Goal: Task Accomplishment & Management: Manage account settings

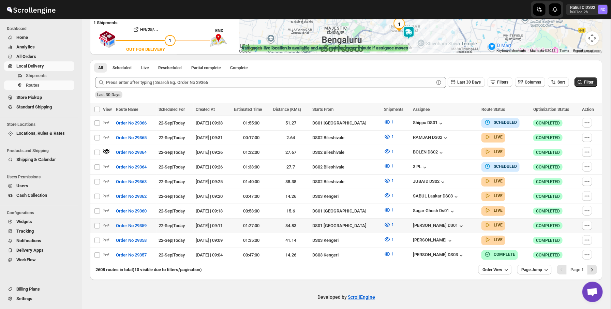
scroll to position [68, 0]
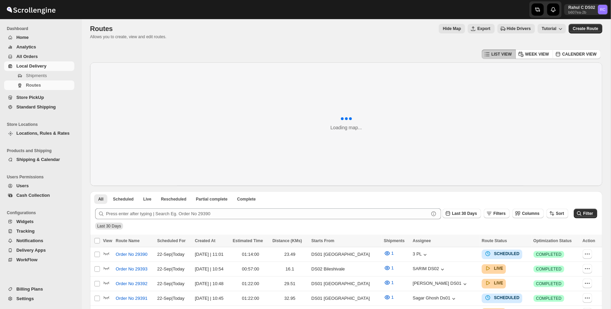
scroll to position [135, 0]
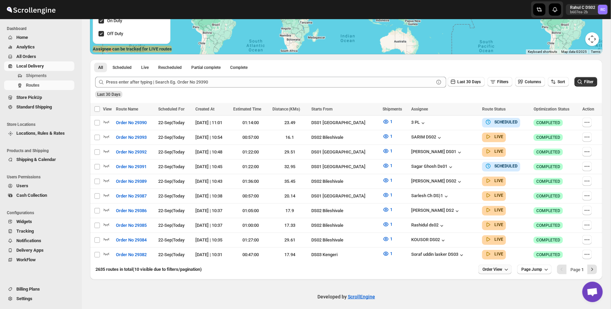
click at [502, 269] on button "Order View" at bounding box center [495, 270] width 33 height 10
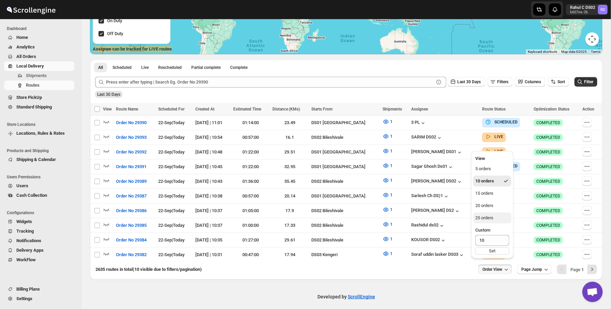
click at [500, 220] on button "25 orders" at bounding box center [493, 218] width 38 height 11
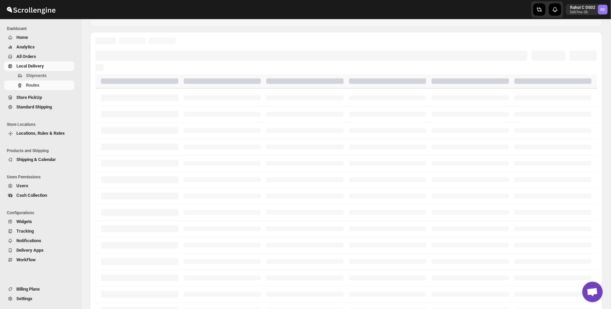
scroll to position [158, 0]
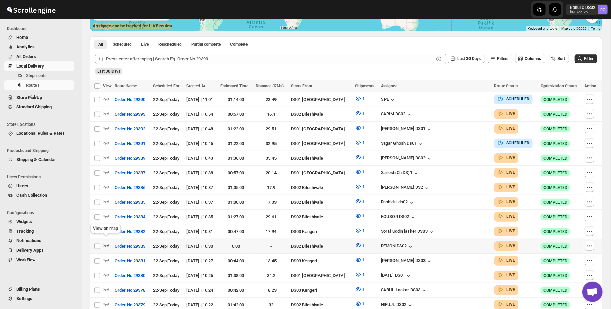
click at [106, 242] on icon "button" at bounding box center [106, 245] width 7 height 7
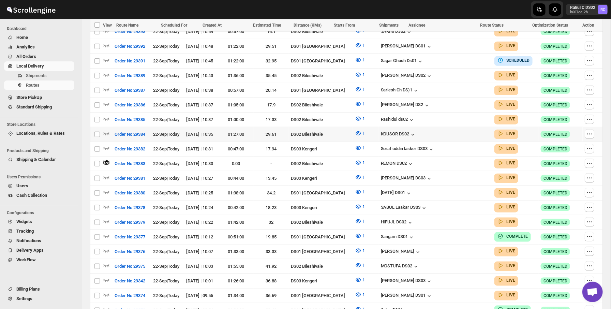
scroll to position [224, 0]
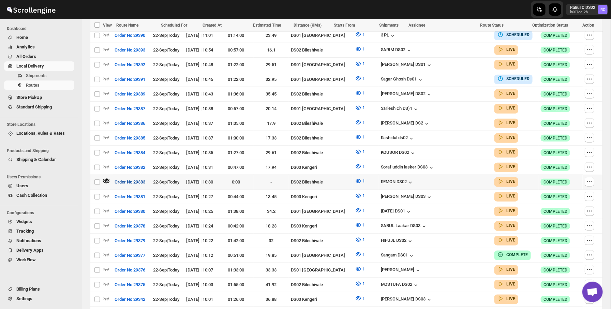
click at [139, 179] on span "Order No 29383" at bounding box center [130, 182] width 31 height 7
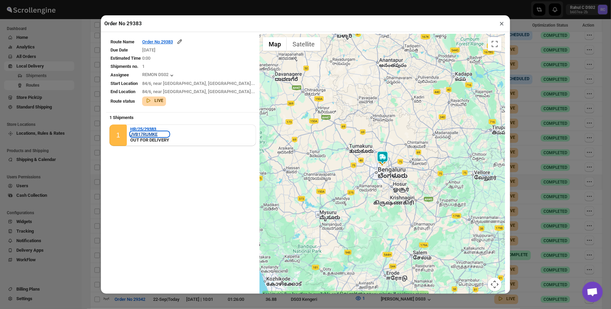
click at [155, 132] on div "JVB17RUMKE" at bounding box center [149, 134] width 39 height 5
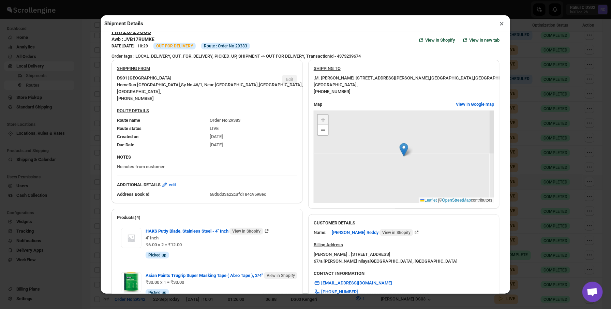
scroll to position [14, 0]
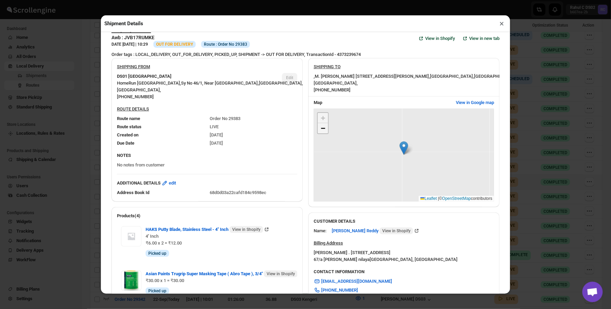
click at [324, 129] on span "−" at bounding box center [323, 128] width 4 height 9
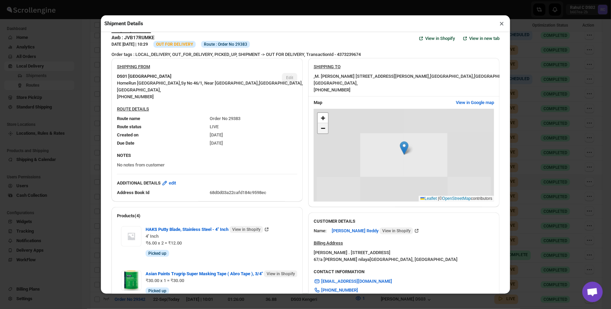
click at [324, 129] on span "−" at bounding box center [323, 128] width 4 height 9
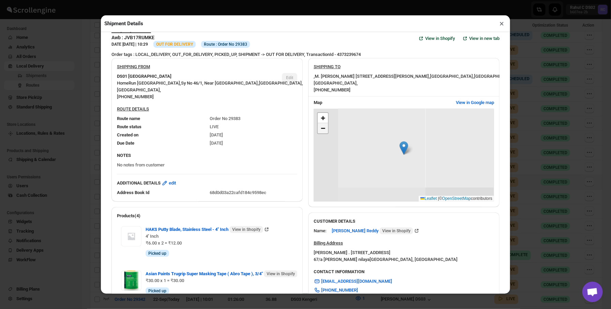
click at [324, 129] on span "−" at bounding box center [323, 128] width 4 height 9
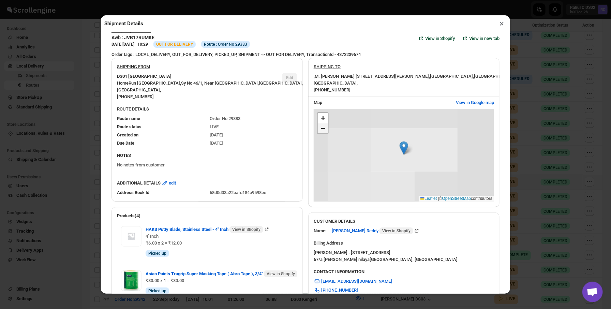
click at [324, 129] on span "−" at bounding box center [323, 128] width 4 height 9
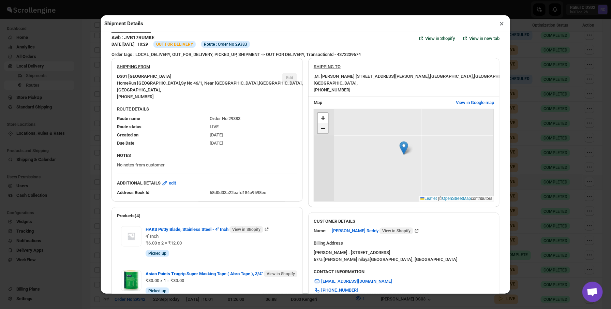
click at [324, 129] on span "−" at bounding box center [323, 128] width 4 height 9
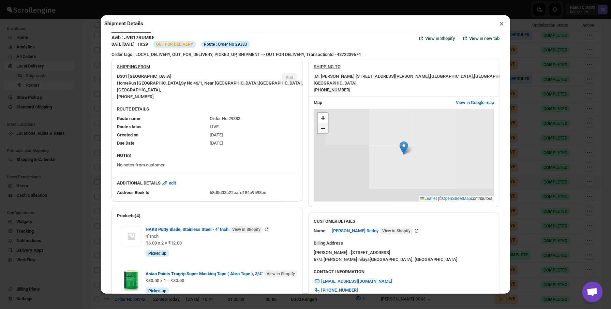
click at [324, 129] on span "−" at bounding box center [323, 128] width 4 height 9
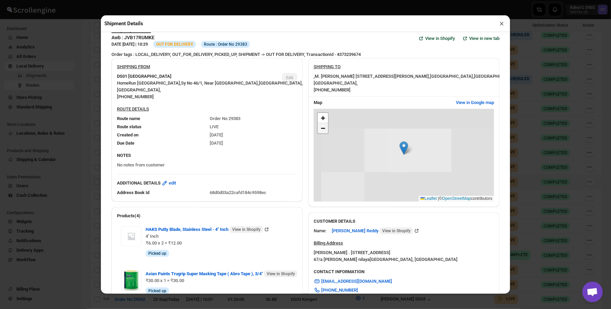
click at [324, 129] on span "−" at bounding box center [323, 128] width 4 height 9
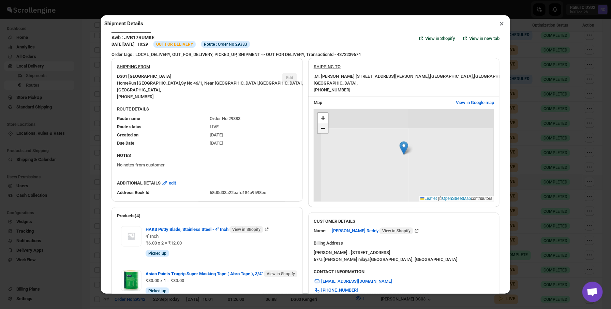
click at [324, 129] on span "−" at bounding box center [323, 128] width 4 height 9
click at [382, 81] on div ", M. lakshmi narayanareddy No 67/a 4th B cross kaggadasapura main road c v rama…" at bounding box center [404, 83] width 181 height 20
click at [504, 25] on button "×" at bounding box center [502, 24] width 10 height 10
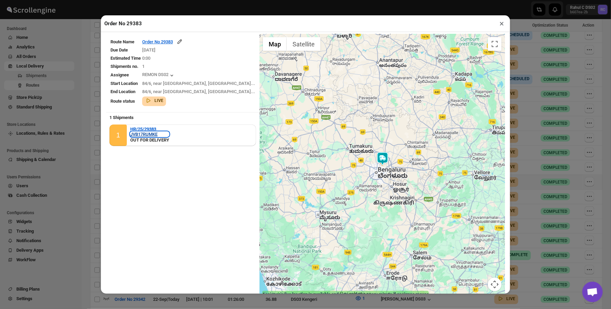
click at [149, 132] on div "JVB17RUMKE" at bounding box center [149, 134] width 39 height 5
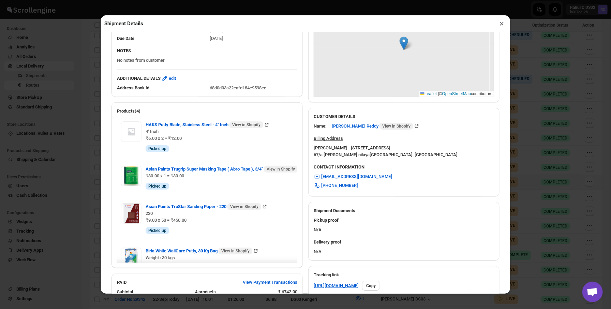
scroll to position [0, 0]
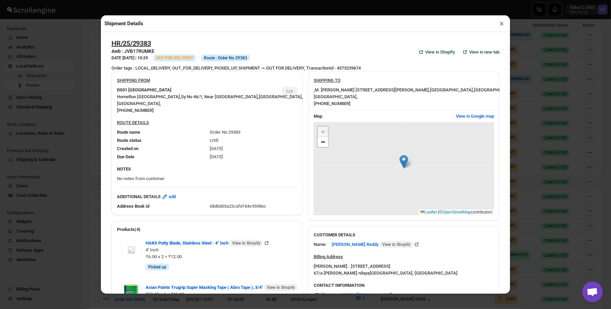
click at [538, 145] on div "Shipment Details × HR/25/29383 Awb : JVB17RUMKE DATE 22-Sep-25 | 10:29 Info OUT…" at bounding box center [305, 154] width 611 height 309
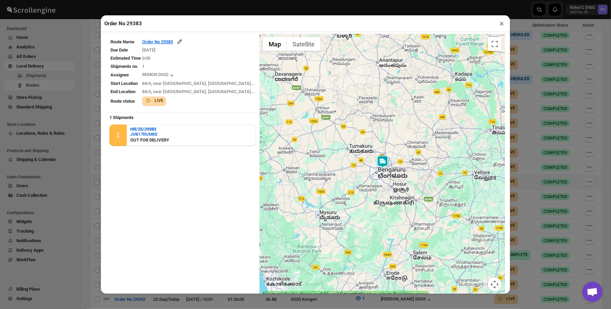
click at [85, 76] on div "Order No 29383 × Route Name Order No 29383 Due Date 22/09/2025 Estimated Time 0…" at bounding box center [305, 154] width 611 height 309
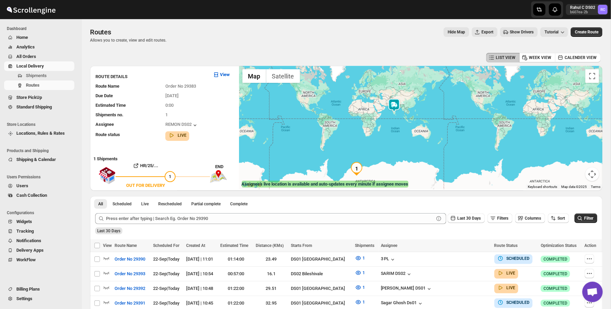
click at [444, 31] on button "Hide Map" at bounding box center [457, 32] width 26 height 10
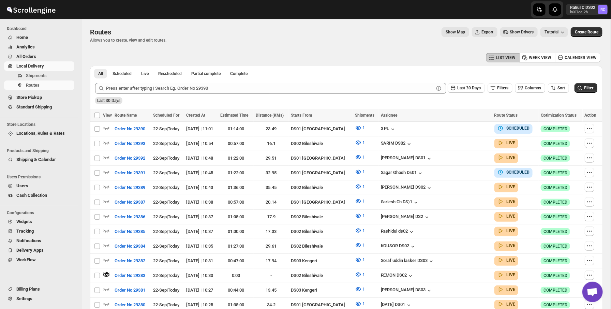
click at [442, 32] on button "Show Map" at bounding box center [456, 32] width 28 height 10
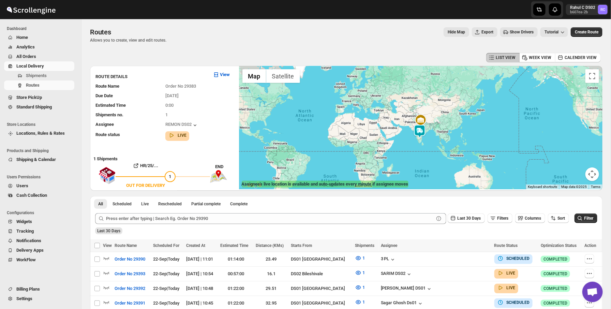
click at [516, 35] on button "Show Drivers" at bounding box center [520, 32] width 38 height 10
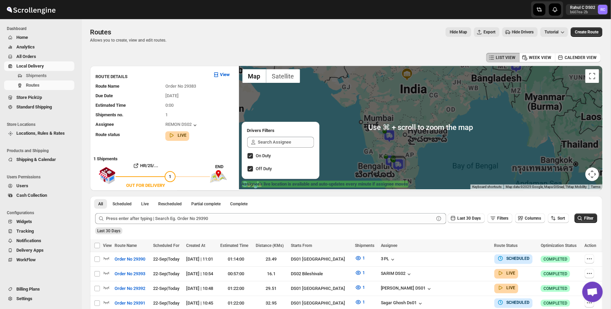
scroll to position [0, 0]
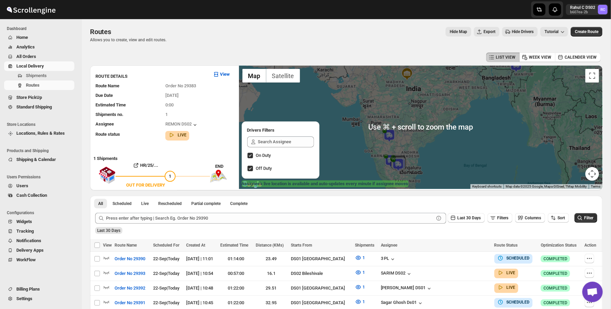
click at [390, 138] on img at bounding box center [390, 136] width 14 height 14
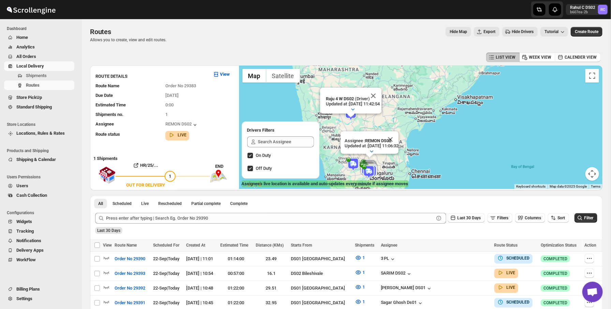
drag, startPoint x: 395, startPoint y: 165, endPoint x: 413, endPoint y: 139, distance: 32.4
click at [413, 139] on div "Raju 4 W DS02 (Driver) Updated at : 13/09/2025, 11:42:54 Duty mode Enabled Batt…" at bounding box center [421, 128] width 364 height 124
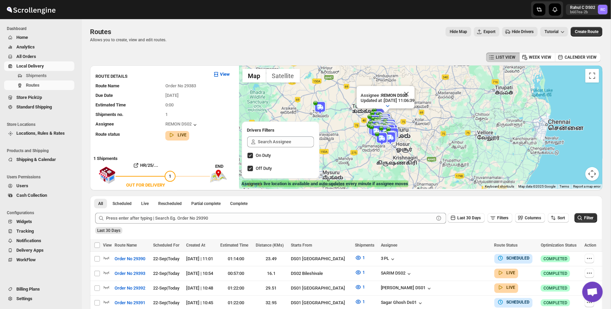
drag, startPoint x: 387, startPoint y: 163, endPoint x: 452, endPoint y: 124, distance: 76.7
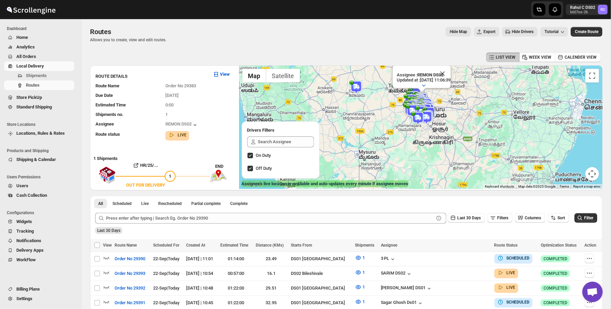
click at [430, 113] on img at bounding box center [427, 118] width 14 height 14
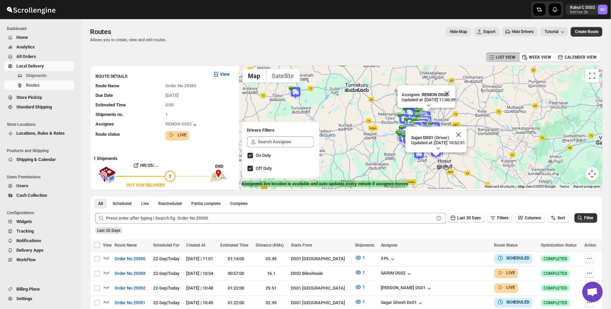
drag, startPoint x: 456, startPoint y: 125, endPoint x: 494, endPoint y: 162, distance: 53.1
click at [494, 162] on div "Assignee : REMON DS02 Updated at : 22/09/2025, 11:06:39 Duty mode Enabled Batte…" at bounding box center [421, 128] width 364 height 124
click at [296, 91] on img at bounding box center [297, 93] width 14 height 14
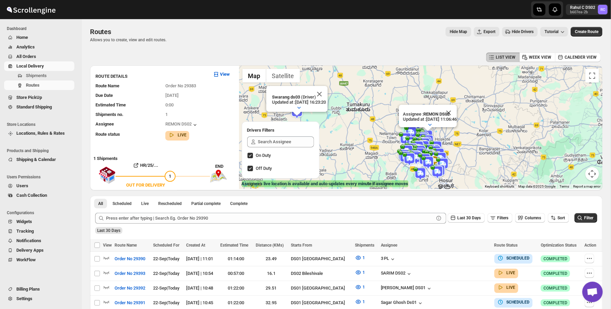
click at [411, 136] on img at bounding box center [413, 143] width 14 height 14
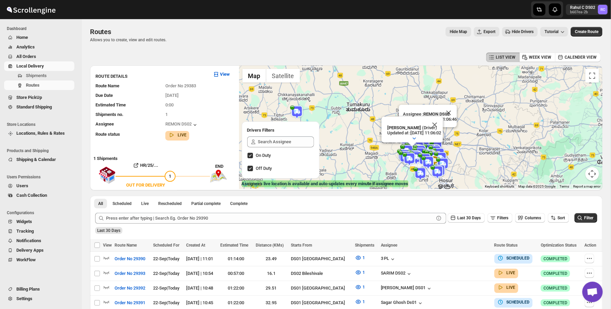
click at [429, 146] on img at bounding box center [430, 151] width 14 height 14
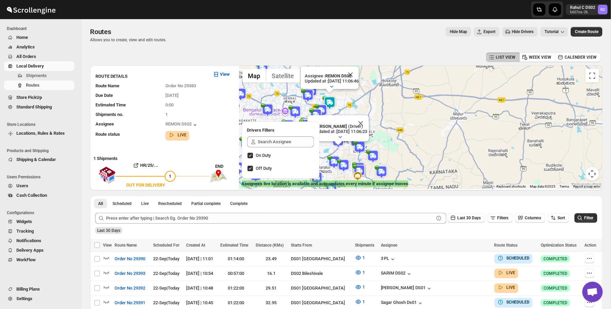
drag, startPoint x: 387, startPoint y: 138, endPoint x: 437, endPoint y: 132, distance: 49.9
click at [437, 132] on div "Assignee : REMON DS02 Updated at : 22/09/2025, 11:06:46 Duty mode Enabled Batte…" at bounding box center [421, 128] width 364 height 124
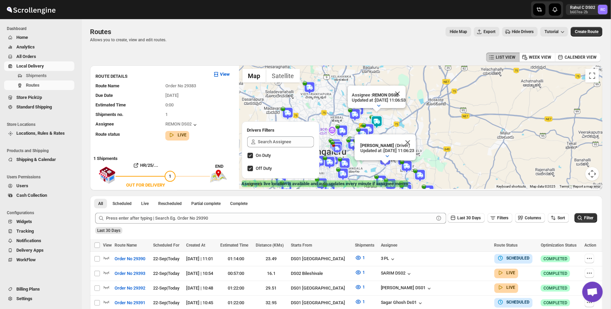
click at [234, 37] on div "Routes Allows you to create, view and edit routes. Hide Map Export Hide Drivers…" at bounding box center [346, 35] width 513 height 16
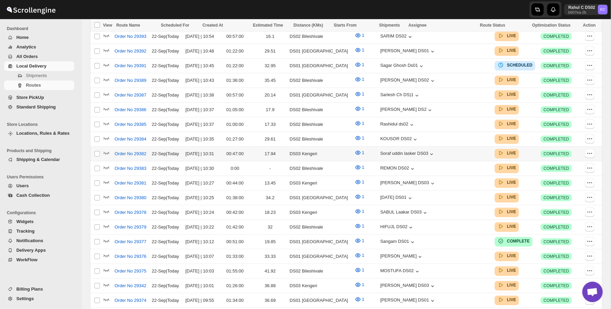
scroll to position [122, 0]
click at [436, 164] on div "REMON DS02" at bounding box center [436, 168] width 111 height 8
click at [416, 165] on icon "button" at bounding box center [412, 168] width 7 height 7
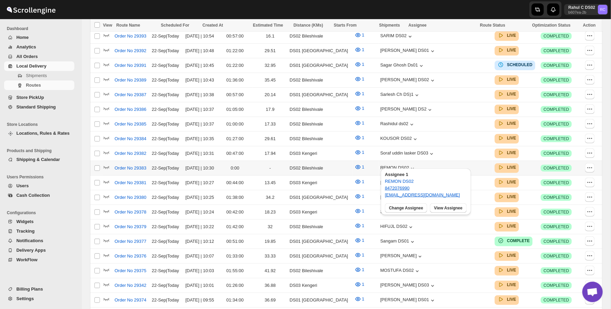
click at [458, 164] on div "REMON DS02" at bounding box center [436, 168] width 111 height 8
click at [129, 165] on span "Order No 29383" at bounding box center [131, 168] width 32 height 7
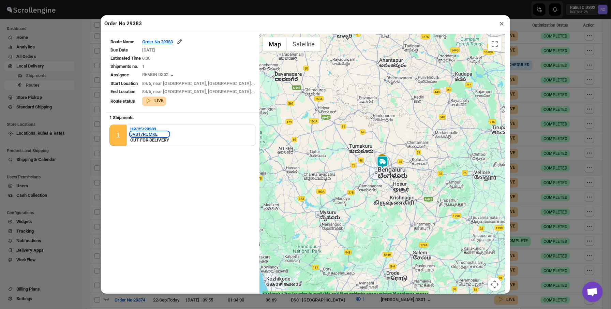
click at [153, 132] on div "JVB17RUMKE" at bounding box center [149, 134] width 39 height 5
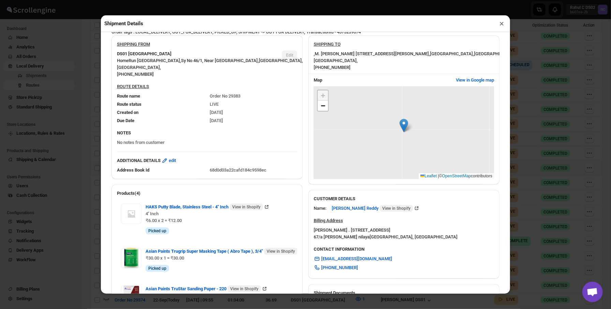
scroll to position [43, 0]
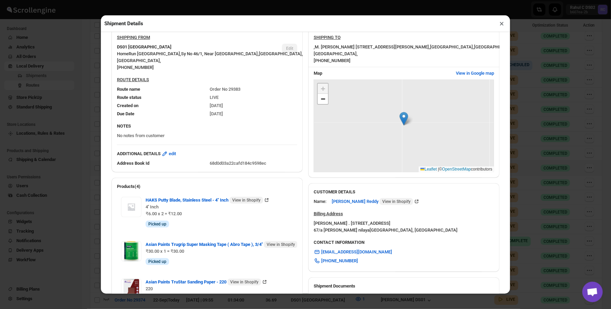
click at [317, 49] on span "M. lakshmi narayanareddy No 67/a 4th B cross kaggadasapura main road c v raman …" at bounding box center [372, 46] width 115 height 5
click at [323, 103] on span "−" at bounding box center [323, 99] width 4 height 9
click at [469, 80] on div "+ − Leaflet | © OpenStreetMap contributors" at bounding box center [404, 126] width 181 height 93
click at [472, 76] on span "View in Google map" at bounding box center [475, 73] width 38 height 7
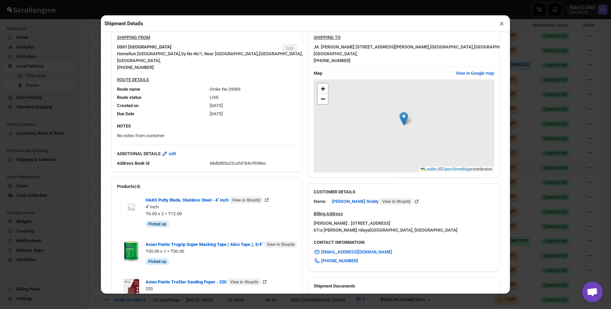
click at [501, 24] on button "×" at bounding box center [502, 24] width 10 height 10
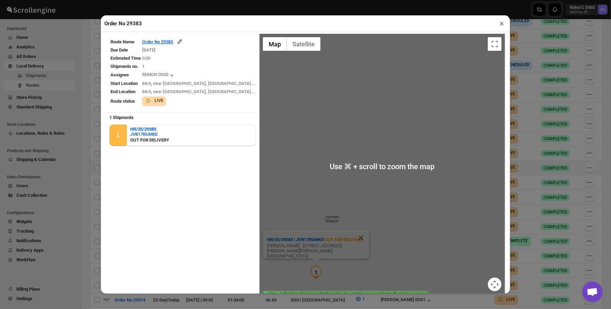
scroll to position [0, 0]
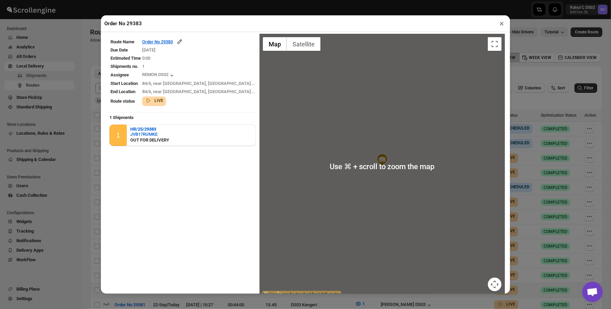
click at [56, 127] on div "Order No 29383 × Route Name Order No 29383 Due Date 22/09/2025 Estimated Time 0…" at bounding box center [305, 154] width 611 height 309
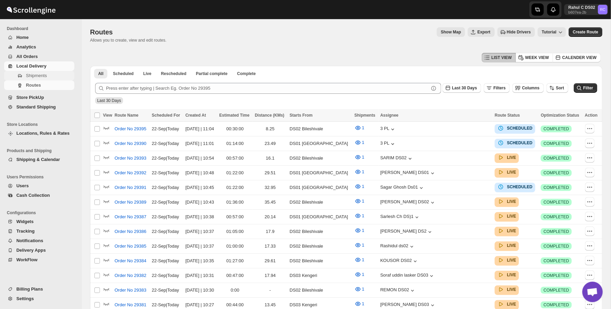
click at [46, 78] on span "Shipments" at bounding box center [36, 75] width 21 height 5
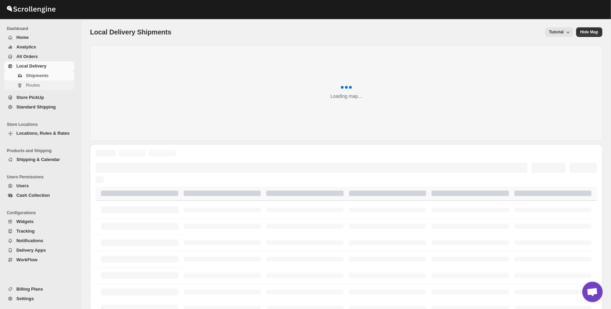
click at [44, 86] on span "Routes" at bounding box center [49, 85] width 47 height 7
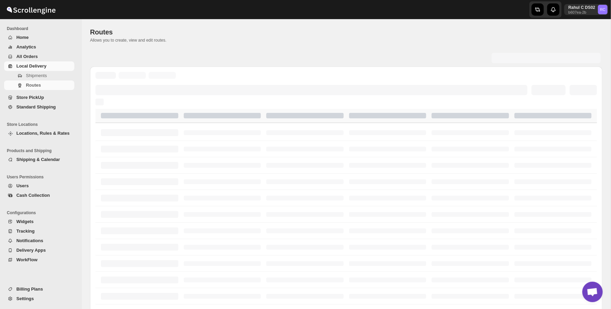
scroll to position [0, 0]
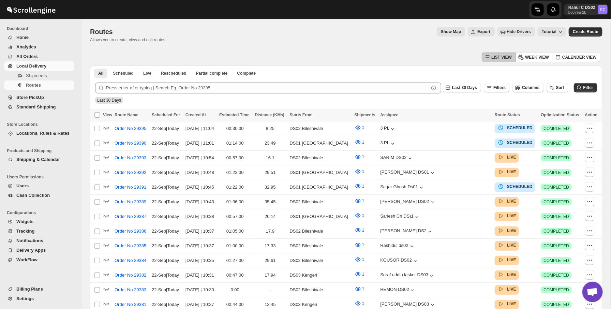
click at [454, 33] on span "Show Map" at bounding box center [451, 31] width 20 height 5
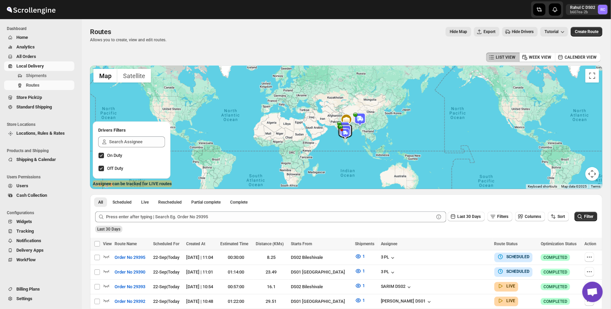
click at [518, 29] on button "Hide Drivers" at bounding box center [520, 32] width 35 height 10
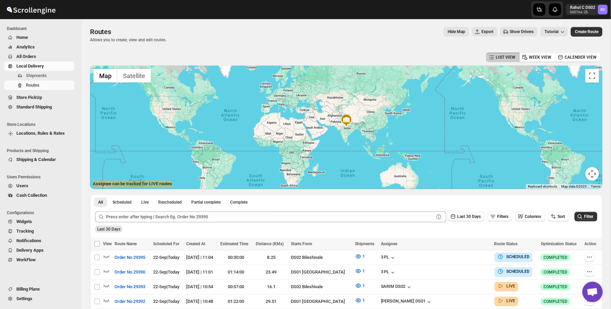
click at [518, 29] on button "Show Drivers" at bounding box center [520, 32] width 38 height 10
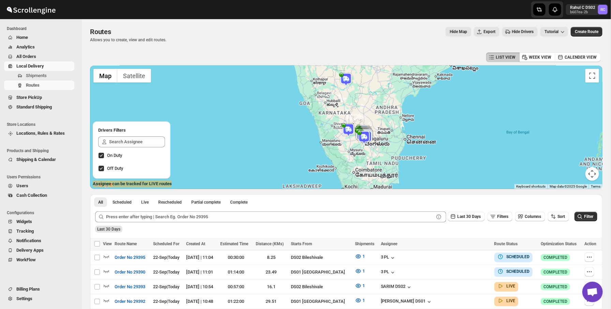
drag, startPoint x: 376, startPoint y: 103, endPoint x: 383, endPoint y: 204, distance: 100.8
click at [366, 138] on img at bounding box center [365, 137] width 14 height 14
click at [347, 82] on img at bounding box center [347, 79] width 14 height 14
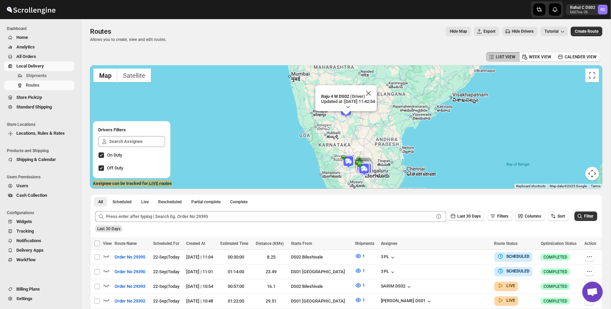
click at [349, 161] on img at bounding box center [349, 162] width 14 height 14
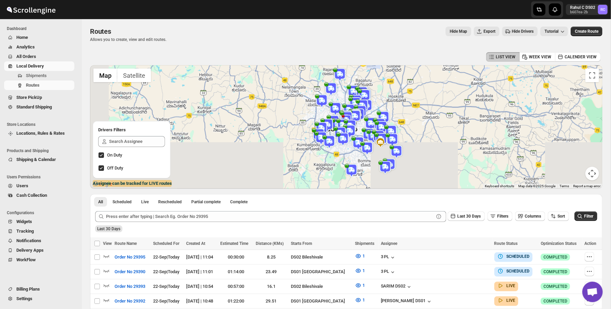
drag, startPoint x: 339, startPoint y: 170, endPoint x: 331, endPoint y: 59, distance: 110.9
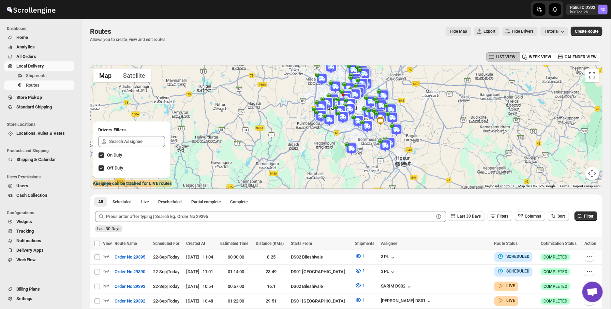
click at [344, 110] on img at bounding box center [341, 112] width 14 height 14
click at [329, 120] on img at bounding box center [330, 121] width 14 height 14
click at [384, 109] on img at bounding box center [379, 116] width 14 height 14
click at [348, 91] on div "Raja DS01 (Driver) Updated at : 22/09/2025, 11:09:44 Duty mode Enabled Battery …" at bounding box center [378, 102] width 61 height 26
click at [514, 31] on span "Hide Drivers" at bounding box center [523, 31] width 22 height 5
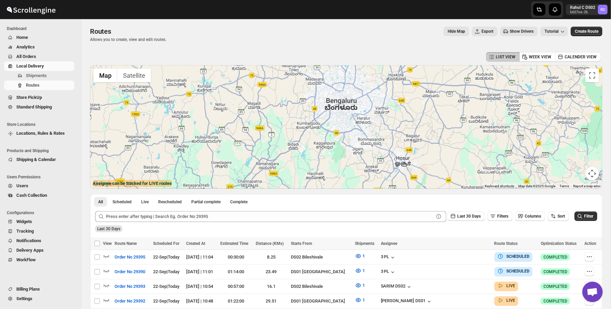
click at [514, 31] on span "Show Drivers" at bounding box center [522, 31] width 24 height 5
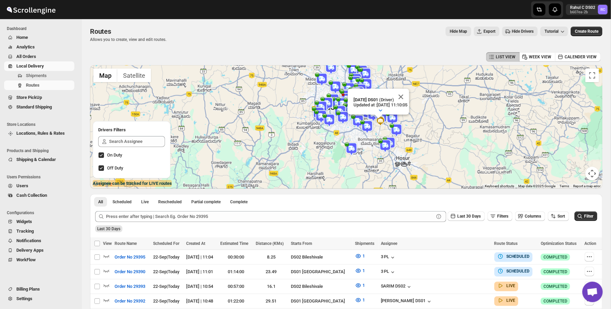
click at [519, 29] on span "Hide Drivers" at bounding box center [523, 31] width 22 height 5
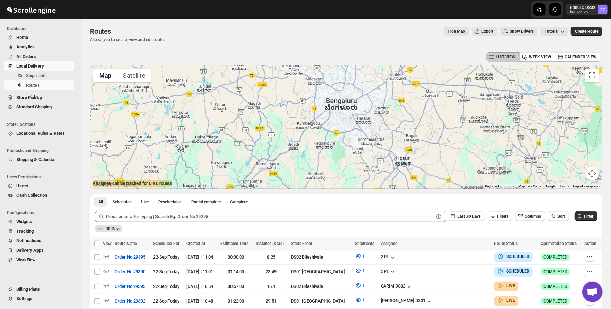
click at [519, 30] on span "Show Drivers" at bounding box center [522, 31] width 24 height 5
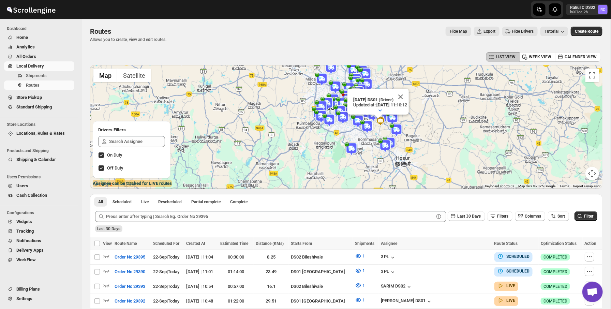
click at [412, 50] on div "Routes. This page is ready Routes Allows you to create, view and edit routes. H…" at bounding box center [346, 34] width 513 height 32
click at [385, 146] on img at bounding box center [386, 146] width 14 height 14
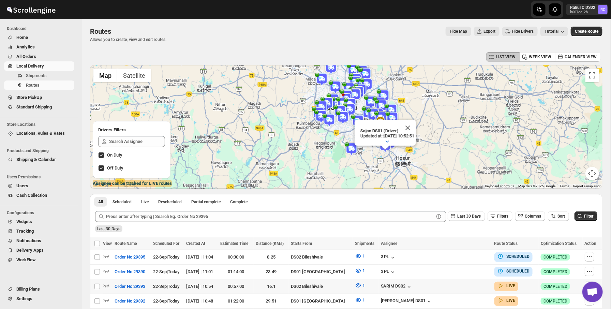
click at [108, 291] on td at bounding box center [108, 286] width 10 height 15
checkbox input "true"
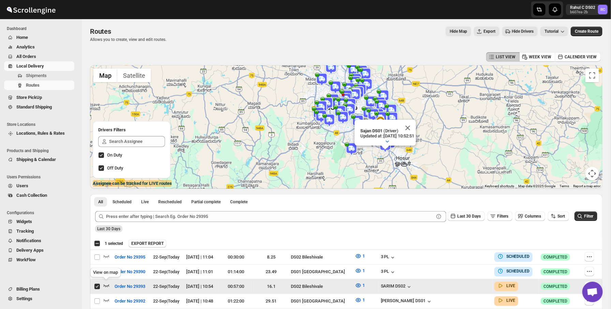
click at [106, 285] on icon "button" at bounding box center [106, 285] width 7 height 7
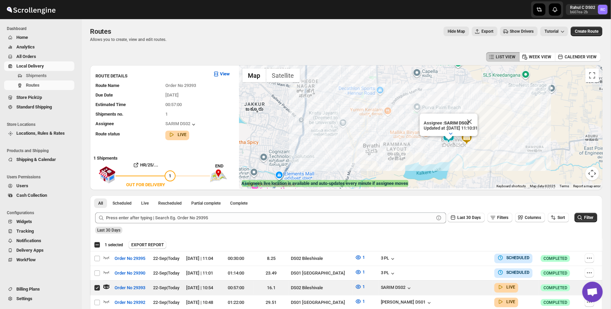
drag, startPoint x: 404, startPoint y: 147, endPoint x: 360, endPoint y: 122, distance: 50.9
click at [360, 122] on div "Assignee : SARIM DS02 Updated at : 22/09/2025, 11:10:31 Duty mode Enabled Batte…" at bounding box center [421, 127] width 364 height 124
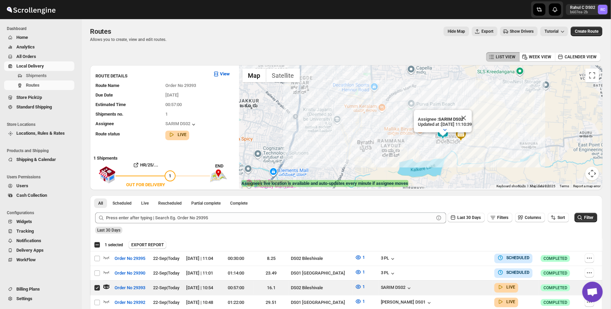
click at [516, 31] on span "Show Drivers" at bounding box center [522, 31] width 24 height 5
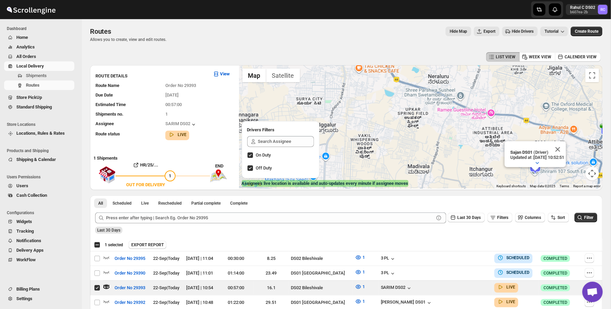
drag, startPoint x: 460, startPoint y: 125, endPoint x: 445, endPoint y: 122, distance: 14.5
click at [445, 122] on div "Assignee : SARIM DS02 Updated at : 22/09/2025, 11:10:39 Duty mode Enabled Batte…" at bounding box center [421, 127] width 364 height 124
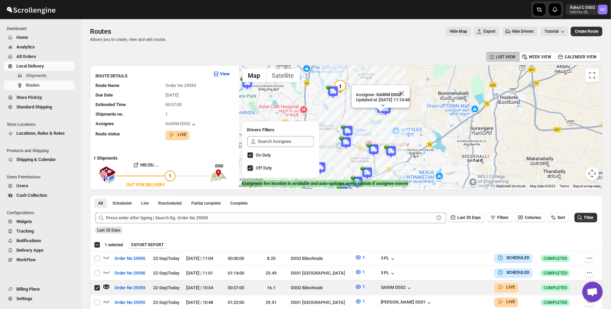
click at [348, 128] on img at bounding box center [348, 132] width 14 height 14
click at [372, 150] on img at bounding box center [374, 150] width 14 height 14
click at [396, 153] on img at bounding box center [392, 152] width 14 height 14
click at [391, 41] on div "Routes Allows you to create, view and edit routes. Hide Map Export Hide Drivers…" at bounding box center [346, 35] width 513 height 16
click at [334, 92] on img at bounding box center [334, 92] width 14 height 14
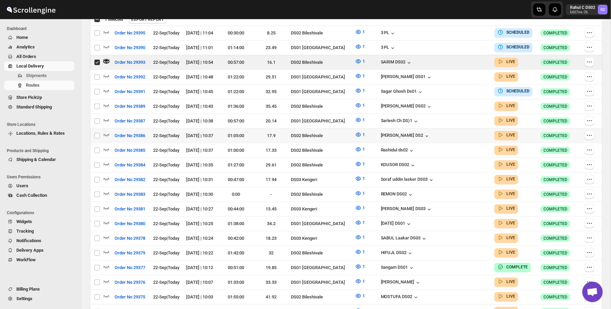
scroll to position [239, 0]
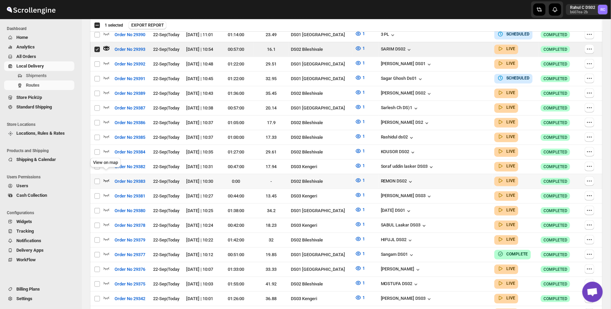
click at [107, 177] on icon "button" at bounding box center [106, 180] width 7 height 7
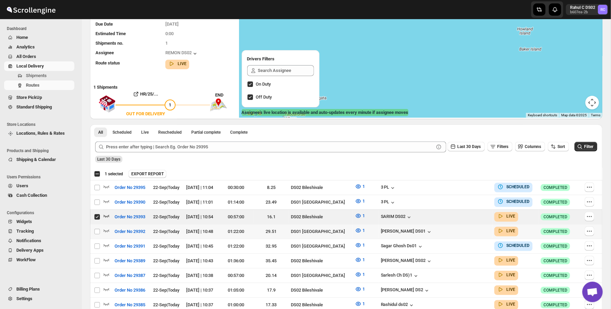
scroll to position [0, 0]
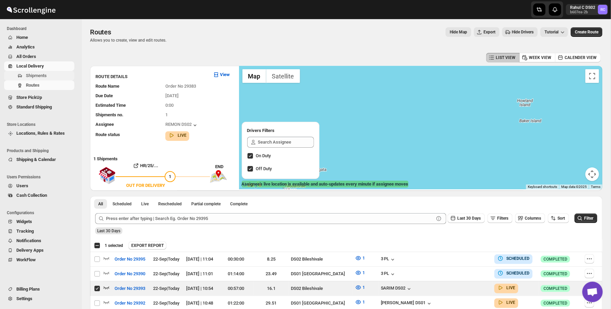
click at [56, 78] on span "Shipments" at bounding box center [49, 75] width 47 height 7
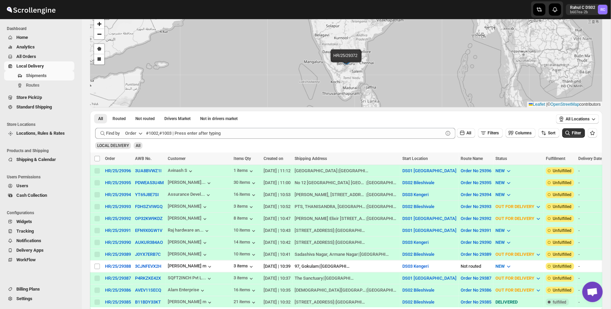
scroll to position [31, 0]
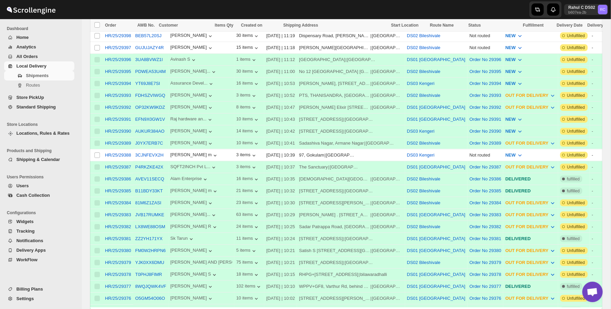
scroll to position [185, 0]
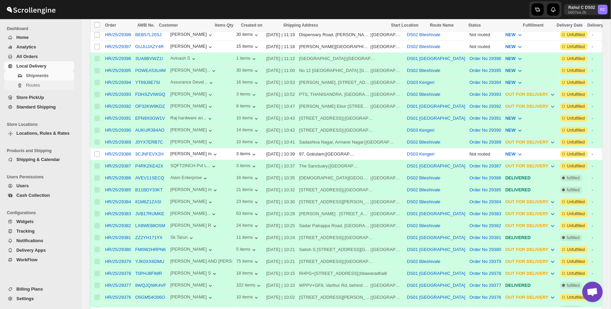
click at [60, 86] on span "Routes" at bounding box center [49, 85] width 47 height 7
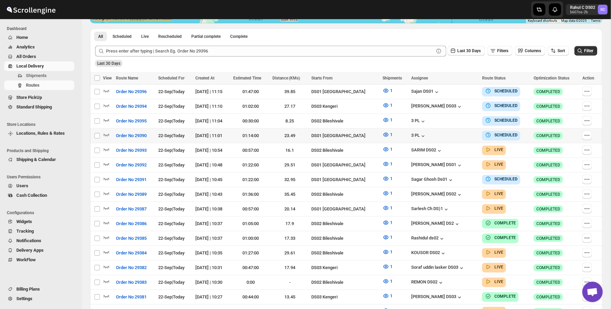
scroll to position [107, 0]
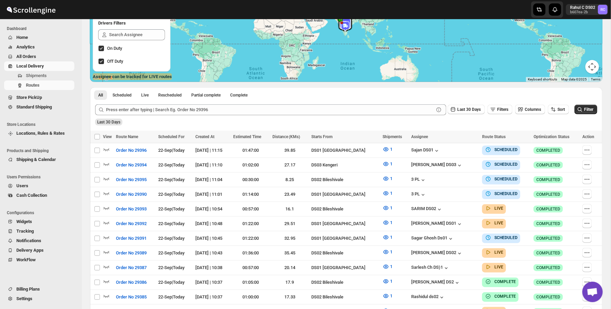
click at [39, 221] on span "Widgets" at bounding box center [44, 221] width 57 height 7
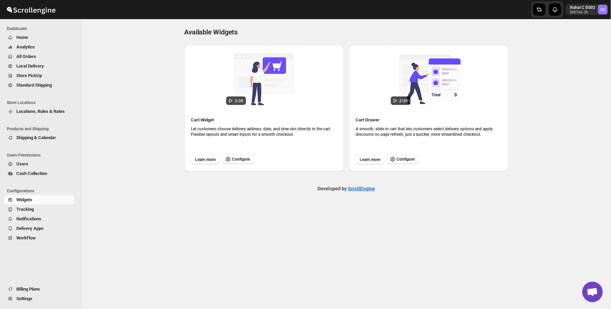
click at [245, 164] on div "Cart Widget Let customers choose delivery address, date, and time slot directly…" at bounding box center [264, 141] width 159 height 62
click at [246, 163] on button "Configure" at bounding box center [239, 160] width 32 height 10
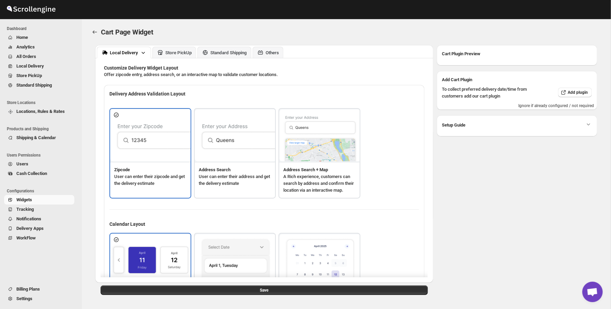
type textarea "Enter Your Zip Code"
type textarea "ZIP Code"
type textarea "Check"
type textarea "<span style="color: #328616; font-weight: bold;"> Enter your address or drop th…"
type textarea "Type address to search"
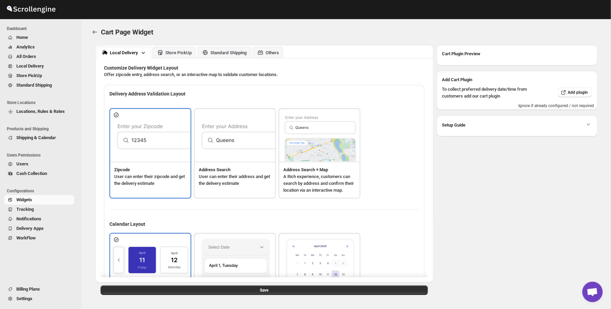
type textarea "Your order will be delivered to this location"
type textarea "<span style="color: #FF6B6B; font-weight: bold;"> Sorry, we don't deliver to yo…"
type textarea "Select a date."
type textarea "Select preferred time slot."
type textarea "Below items are not available for Local Delivery"
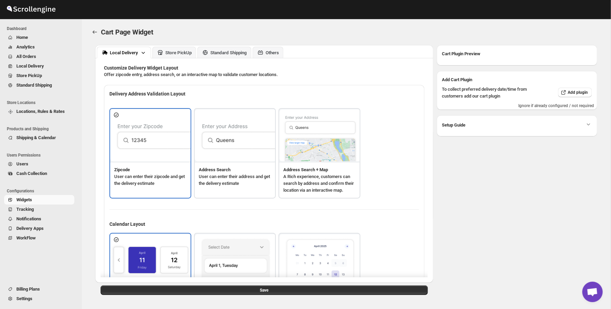
type textarea "Change delivery method or remove these products to continue"
type textarea "Below items are out of stock"
type textarea "Please remove out of stock product from cart to continue."
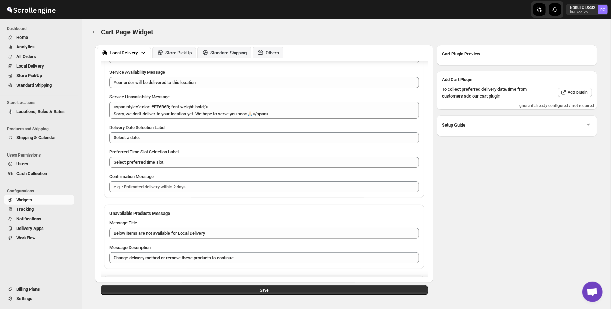
scroll to position [537, 0]
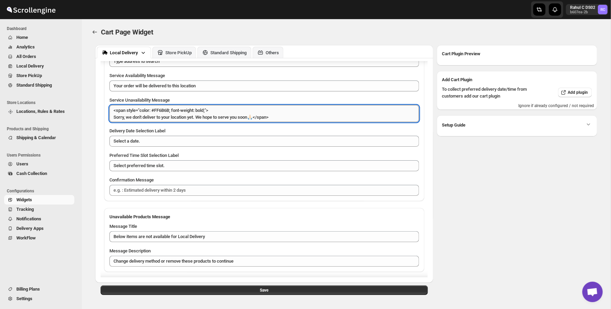
click at [330, 121] on textarea "<span style="color: #FF6B6B; font-weight: bold;"> Sorry, we don't deliver to yo…" at bounding box center [265, 113] width 310 height 17
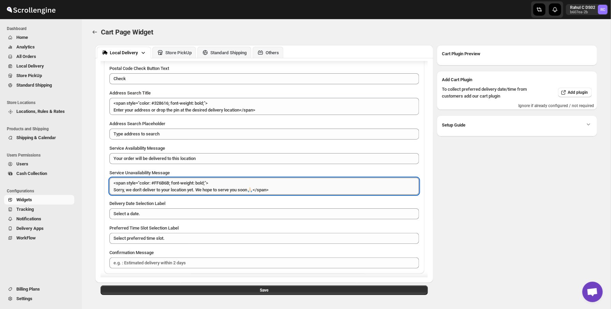
scroll to position [465, 0]
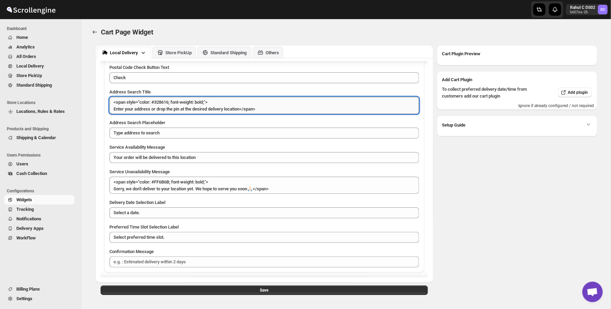
click at [165, 107] on textarea "<span style="color: #328616; font-weight: bold;"> Enter your address or drop th…" at bounding box center [265, 105] width 310 height 17
drag, startPoint x: 163, startPoint y: 113, endPoint x: 249, endPoint y: 116, distance: 86.7
click at [249, 114] on textarea "<span style="color: #000000; font-weight: bold;"> Enter your address or drop th…" at bounding box center [265, 105] width 310 height 17
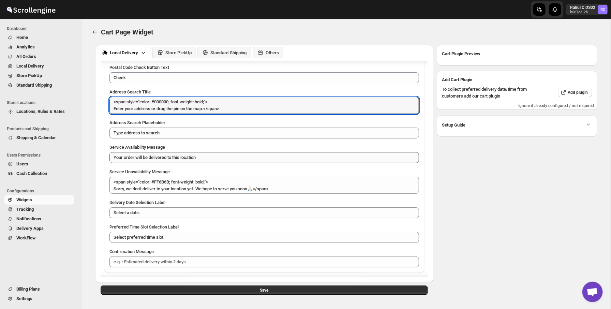
type textarea "<span style="color: #000000; font-weight: bold;"> Enter your address or drag th…"
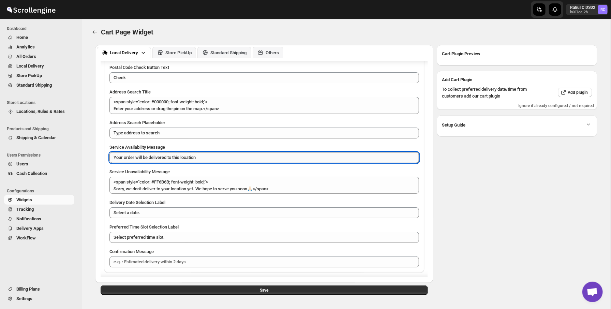
click at [216, 163] on textarea "Your order will be delivered to this location" at bounding box center [265, 157] width 310 height 11
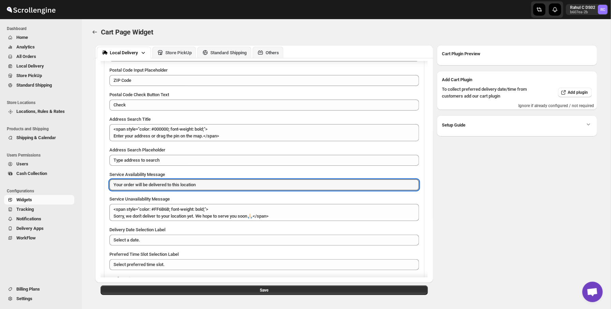
scroll to position [438, 0]
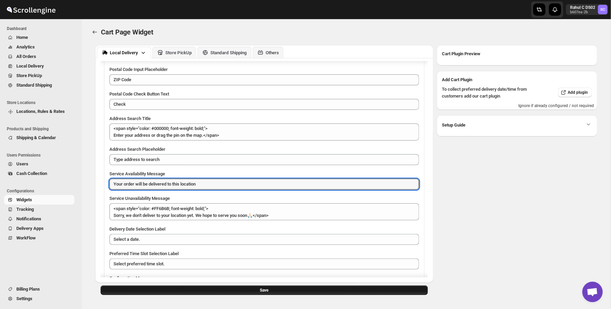
click at [249, 288] on button "Save" at bounding box center [265, 291] width 328 height 10
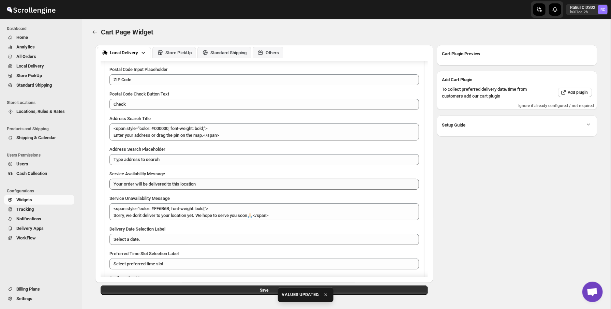
scroll to position [453, 0]
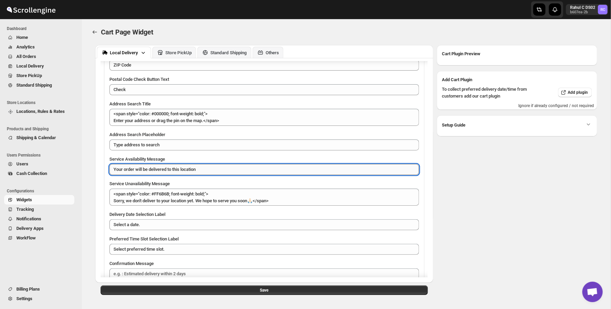
click at [183, 175] on textarea "Your order will be delivered to this location" at bounding box center [265, 169] width 310 height 11
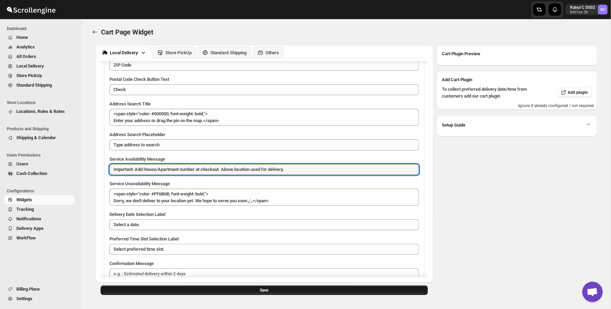
type textarea "Important: Add House/Apartment number at checkout. Above location used for deli…"
click at [258, 292] on button "Save" at bounding box center [265, 291] width 328 height 10
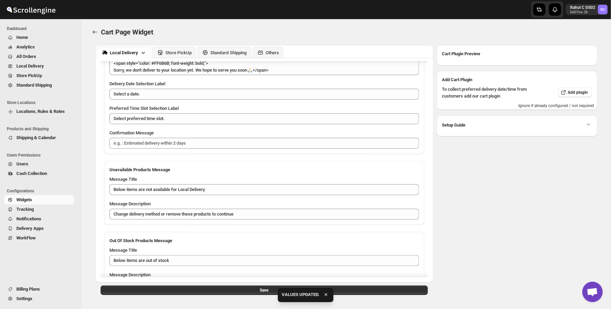
scroll to position [618, 0]
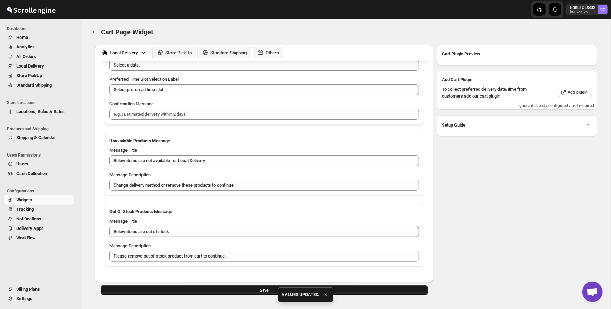
click at [403, 293] on button "Save" at bounding box center [265, 291] width 328 height 10
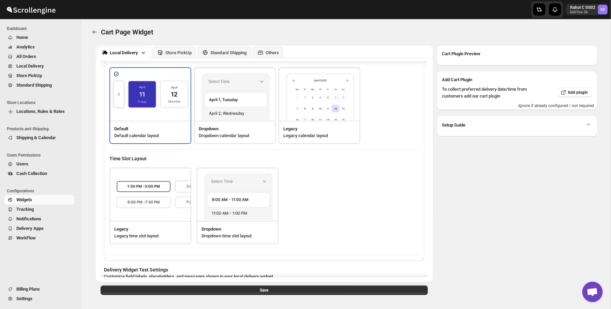
scroll to position [142, 0]
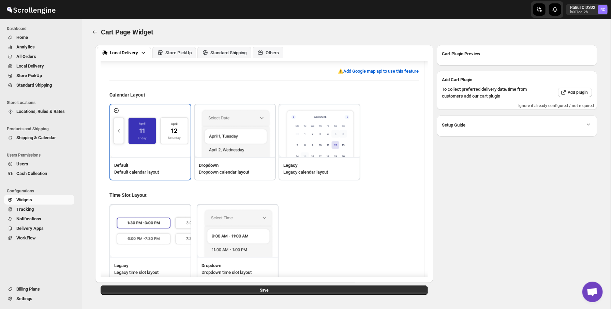
click at [54, 59] on span "All Orders" at bounding box center [44, 56] width 57 height 7
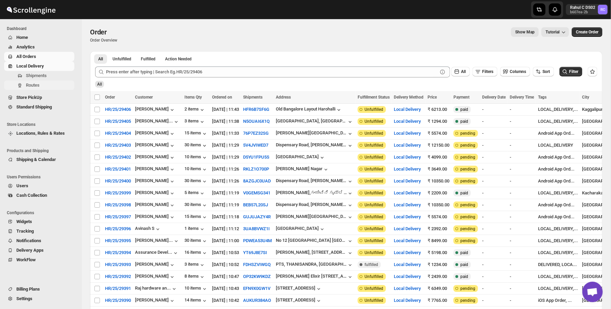
click at [51, 82] on span "Routes" at bounding box center [49, 85] width 47 height 7
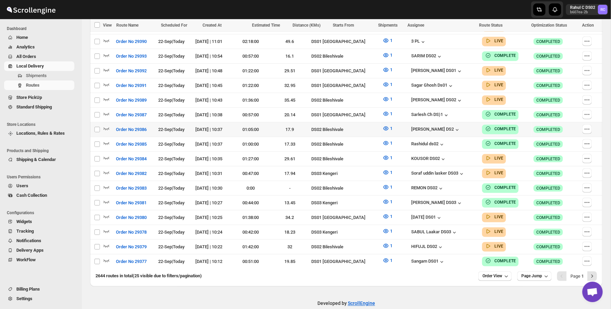
scroll to position [348, 0]
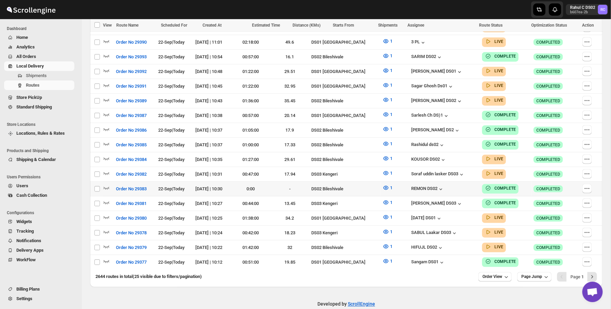
click at [111, 185] on div at bounding box center [108, 189] width 11 height 9
click at [107, 187] on icon "button" at bounding box center [107, 188] width 6 height 3
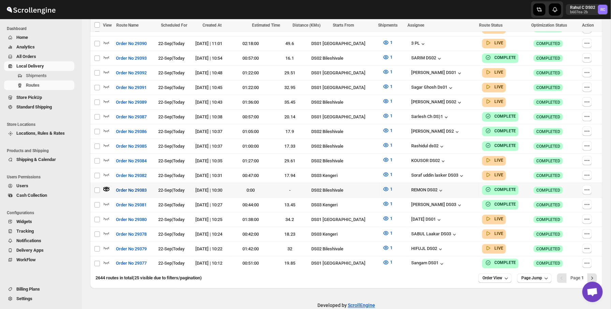
scroll to position [348, 0]
click at [137, 184] on button "Order No 29383" at bounding box center [131, 189] width 39 height 11
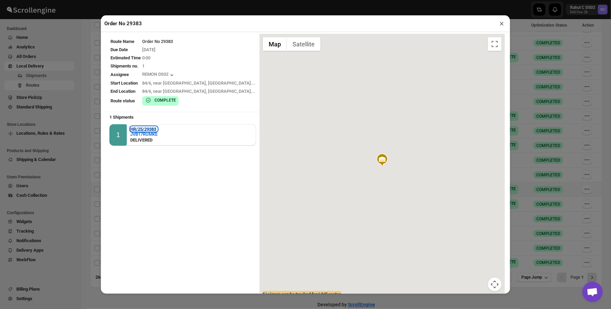
click at [147, 128] on b "HR/25/29383" at bounding box center [143, 129] width 26 height 5
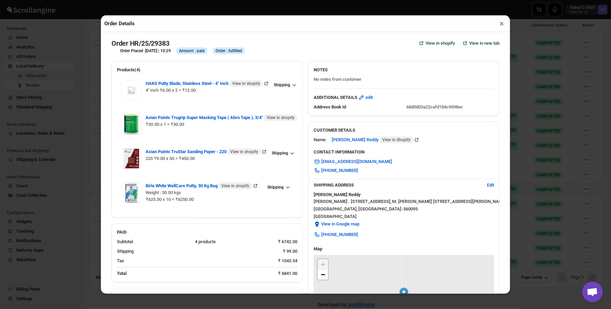
scroll to position [17, 0]
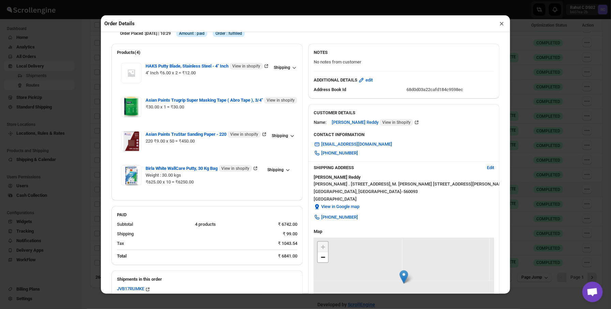
click at [432, 89] on span "68d0d03a22cafd184c9598ec" at bounding box center [435, 89] width 57 height 5
click at [417, 90] on span "68d0d03a22cafd184c9598ec" at bounding box center [435, 89] width 57 height 5
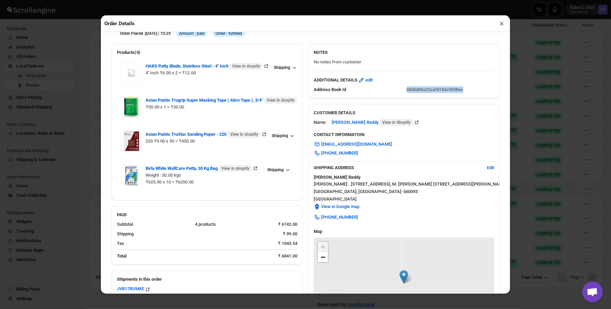
scroll to position [0, 0]
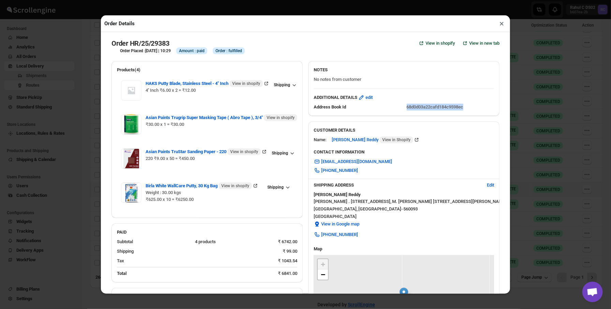
click at [504, 21] on button "×" at bounding box center [502, 24] width 10 height 10
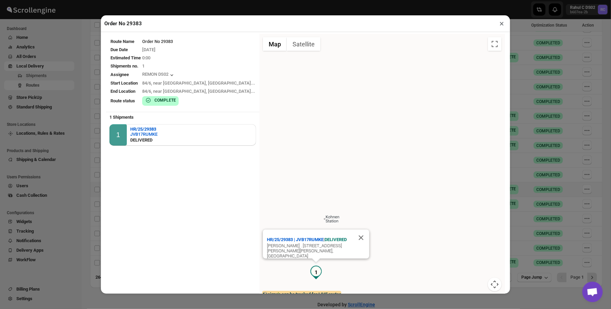
click at [503, 27] on button "×" at bounding box center [502, 24] width 10 height 10
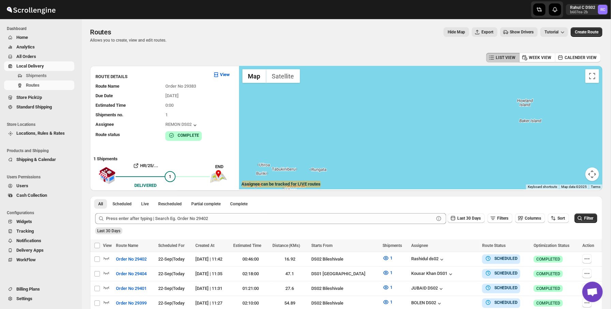
click at [514, 28] on button "Show Drivers" at bounding box center [520, 32] width 38 height 10
click at [514, 31] on span "Show Drivers" at bounding box center [522, 31] width 24 height 5
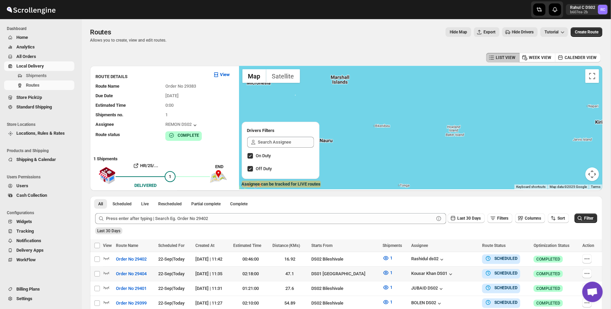
click at [103, 276] on div at bounding box center [108, 274] width 11 height 9
click at [105, 275] on icon "button" at bounding box center [106, 273] width 7 height 7
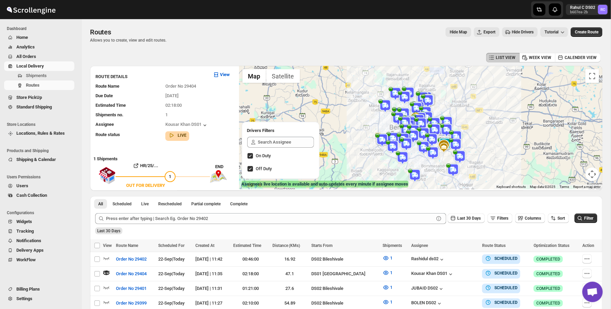
click at [422, 122] on img at bounding box center [422, 124] width 14 height 14
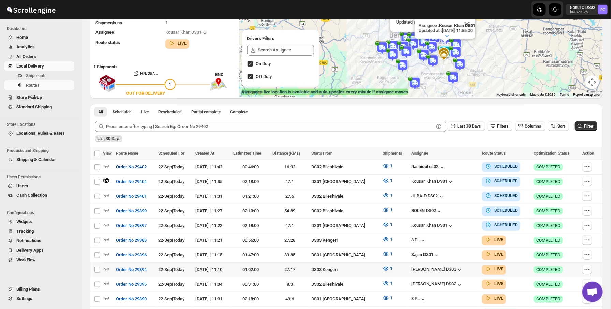
scroll to position [116, 0]
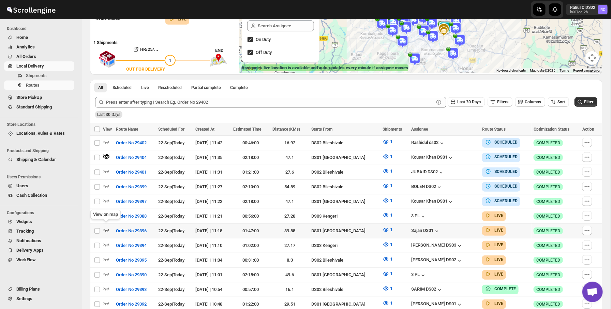
click at [108, 229] on icon "button" at bounding box center [106, 230] width 7 height 7
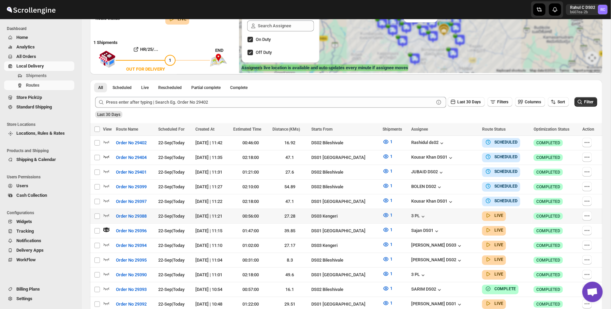
scroll to position [0, 0]
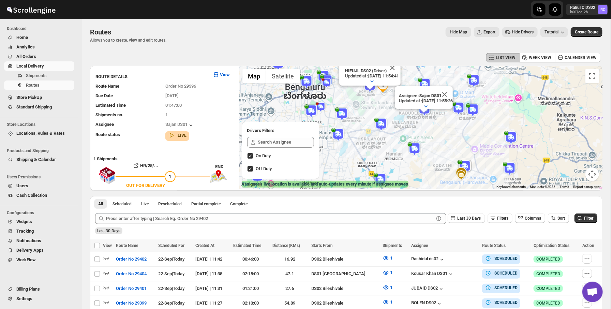
click at [512, 30] on span "Hide Drivers" at bounding box center [523, 31] width 22 height 5
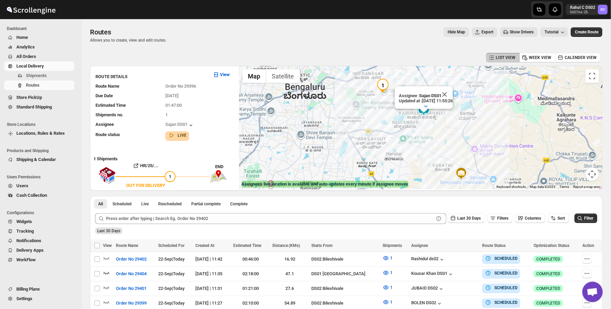
click at [511, 30] on span "Show Drivers" at bounding box center [522, 31] width 24 height 5
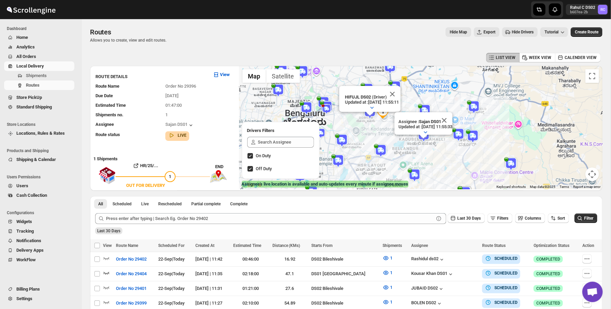
click at [404, 28] on div "Hide Map Export Hide Drivers Tutorial" at bounding box center [370, 32] width 397 height 10
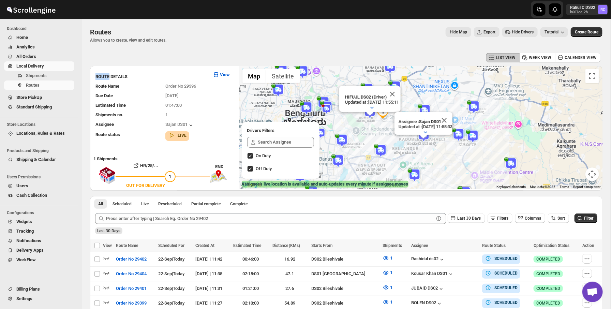
click at [404, 28] on div "Hide Map Export Hide Drivers Tutorial" at bounding box center [370, 32] width 397 height 10
click at [376, 24] on div "Routes. This page is ready Routes Allows you to create, view and edit routes. H…" at bounding box center [346, 35] width 513 height 32
click at [97, 31] on span "Routes" at bounding box center [100, 32] width 21 height 8
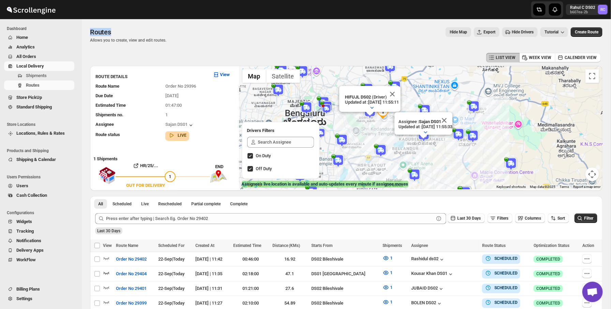
click at [97, 31] on span "Routes" at bounding box center [100, 32] width 21 height 8
drag, startPoint x: 97, startPoint y: 31, endPoint x: 186, endPoint y: 37, distance: 89.6
click at [187, 37] on div "Routes Allows you to create, view and edit routes. Hide Map Export Hide Drivers…" at bounding box center [346, 35] width 513 height 16
click at [186, 37] on div "Hide Map Export Hide Drivers Tutorial" at bounding box center [370, 32] width 397 height 10
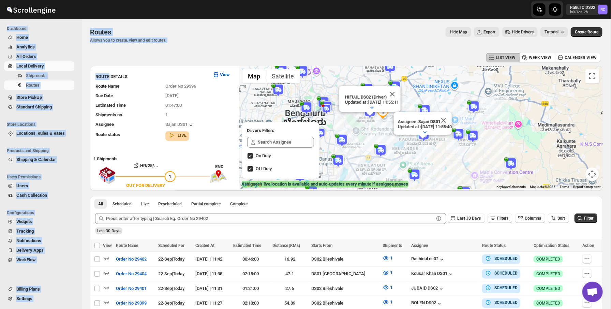
drag, startPoint x: 186, startPoint y: 37, endPoint x: 98, endPoint y: 19, distance: 89.8
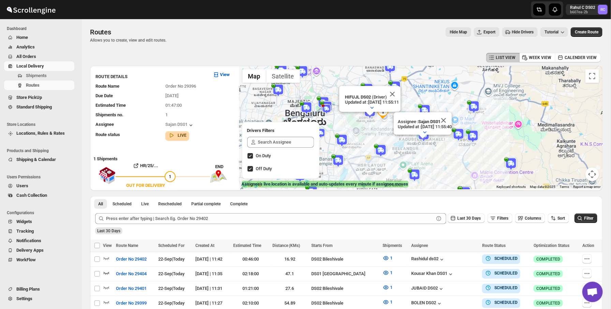
click at [98, 19] on div "Rahul C DS02 b607ea-2b RC" at bounding box center [305, 9] width 611 height 19
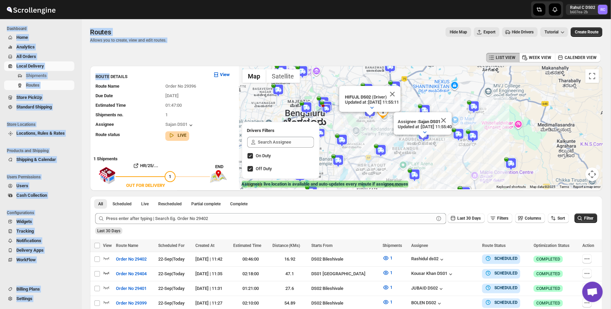
drag, startPoint x: 98, startPoint y: 19, endPoint x: 176, endPoint y: 52, distance: 84.4
click at [117, 37] on div "Routes Allows you to create, view and edit routes." at bounding box center [128, 35] width 76 height 16
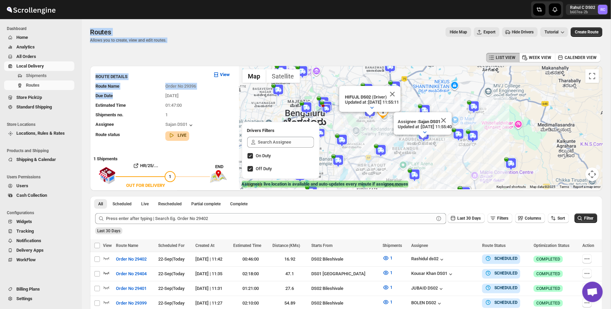
drag, startPoint x: 92, startPoint y: 21, endPoint x: 167, endPoint y: 88, distance: 100.7
click at [161, 74] on h3 "ROUTE DETAILS" at bounding box center [152, 76] width 112 height 7
click at [184, 42] on div "Routes Allows you to create, view and edit routes. Hide Map Export Hide Drivers…" at bounding box center [346, 35] width 513 height 16
drag, startPoint x: 184, startPoint y: 42, endPoint x: 133, endPoint y: 20, distance: 55.1
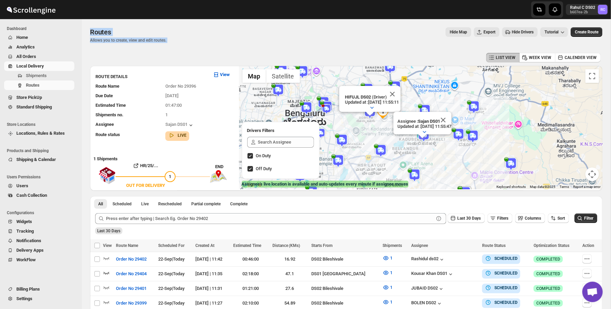
click at [133, 20] on div "Routes. This page is ready Routes Allows you to create, view and edit routes. H…" at bounding box center [346, 35] width 513 height 32
click at [408, 43] on div "Routes. This page is ready Routes Allows you to create, view and edit routes. H…" at bounding box center [346, 35] width 513 height 32
click at [307, 106] on img at bounding box center [307, 108] width 14 height 14
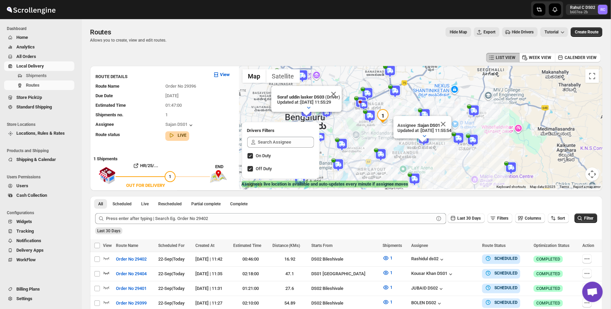
click at [366, 106] on img at bounding box center [364, 105] width 10 height 10
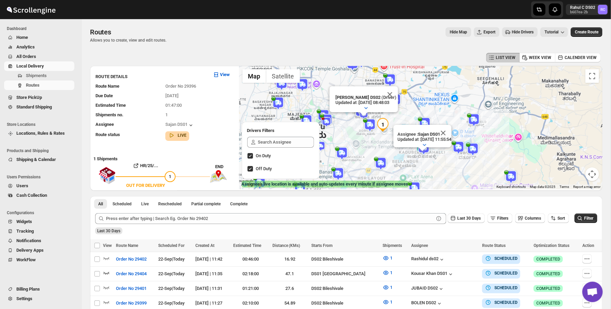
click at [424, 122] on img at bounding box center [425, 124] width 14 height 14
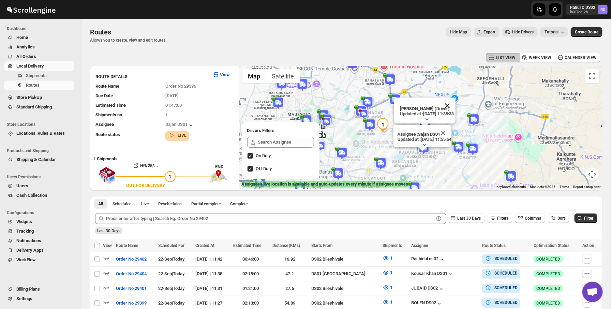
click at [456, 104] on button "Close" at bounding box center [447, 106] width 16 height 16
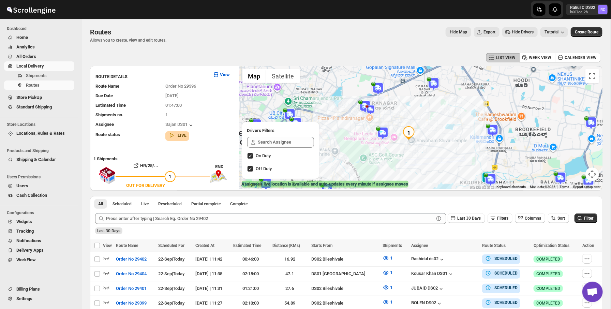
click at [252, 152] on label "On Duty" at bounding box center [280, 156] width 67 height 10
click at [252, 153] on input "On Duty" at bounding box center [250, 155] width 5 height 5
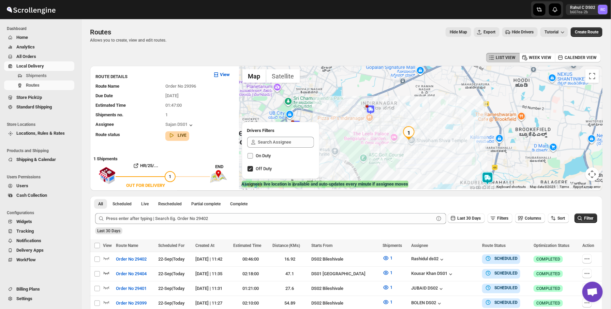
click at [251, 154] on input "On Duty" at bounding box center [250, 155] width 5 height 5
checkbox input "true"
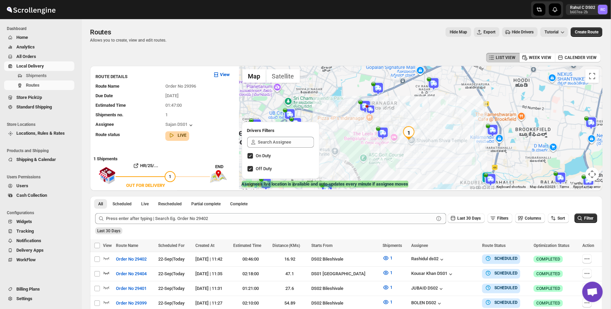
click at [251, 166] on span at bounding box center [250, 169] width 6 height 6
click at [251, 166] on input "Off Duty" at bounding box center [250, 168] width 5 height 5
click at [251, 166] on span at bounding box center [250, 169] width 6 height 6
click at [251, 166] on input "Off Duty" at bounding box center [250, 168] width 5 height 5
checkbox input "true"
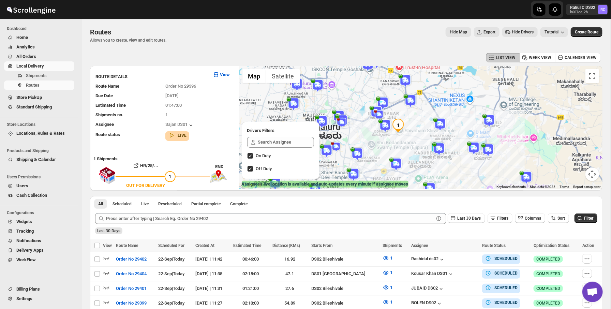
click at [413, 102] on img at bounding box center [411, 101] width 14 height 14
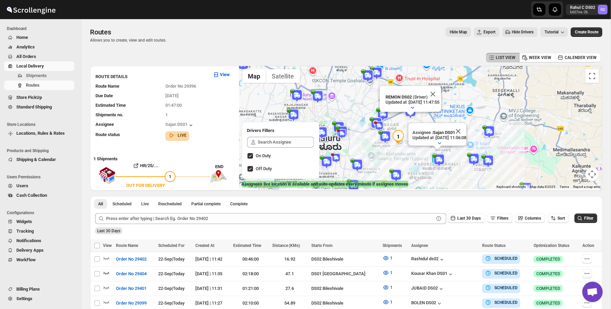
click at [412, 107] on icon "button" at bounding box center [412, 107] width 7 height 7
click at [410, 111] on td "App version" at bounding box center [404, 108] width 39 height 6
click at [436, 142] on icon "button" at bounding box center [439, 143] width 7 height 7
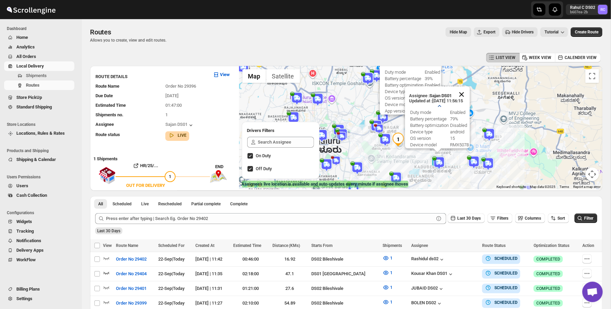
click at [467, 98] on button "Close" at bounding box center [462, 94] width 16 height 16
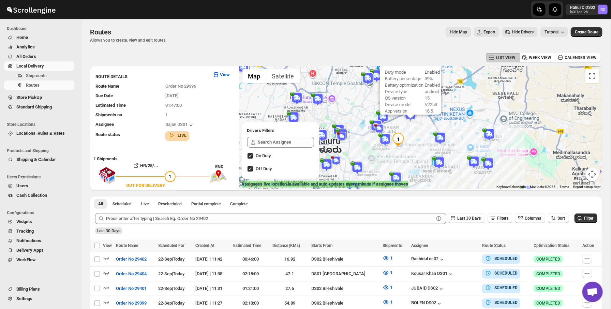
click at [489, 136] on img at bounding box center [490, 135] width 14 height 14
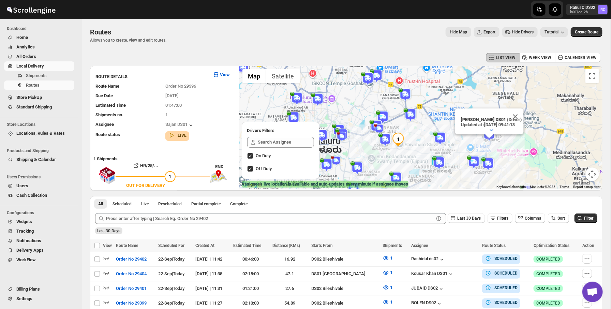
click at [383, 72] on img at bounding box center [377, 76] width 14 height 14
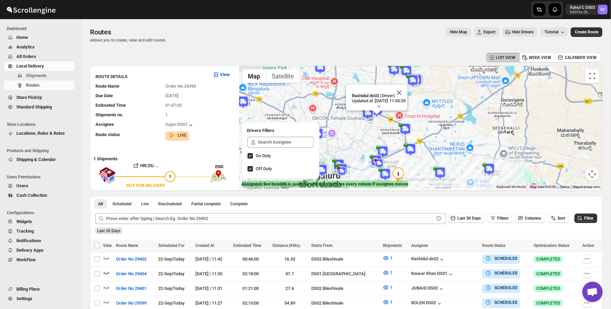
click at [340, 42] on div "Routes Allows you to create, view and edit routes. Hide Map Export Hide Drivers…" at bounding box center [346, 35] width 513 height 16
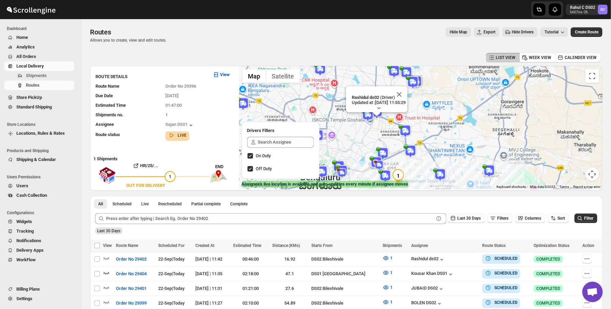
click at [46, 221] on span "Widgets" at bounding box center [44, 221] width 57 height 7
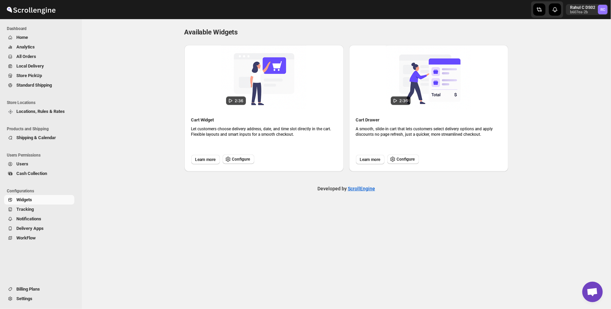
click at [247, 149] on div "Cart Widget Let customers choose delivery address, date, and time slot directly…" at bounding box center [264, 141] width 146 height 48
click at [247, 159] on span "Configure" at bounding box center [241, 159] width 18 height 5
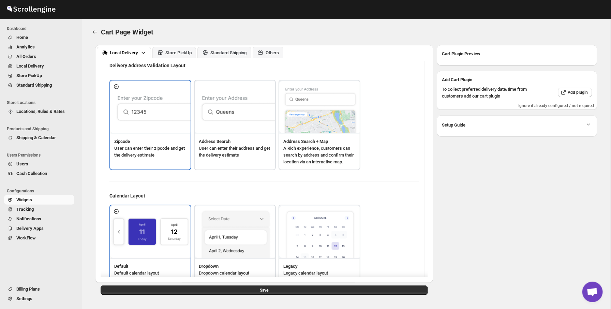
type textarea "Enter Your Zip Code"
type textarea "ZIP Code"
type textarea "Check"
type textarea "<span style="color: #000000; font-weight: bold;"> Enter your address or drag th…"
type textarea "Type address to search"
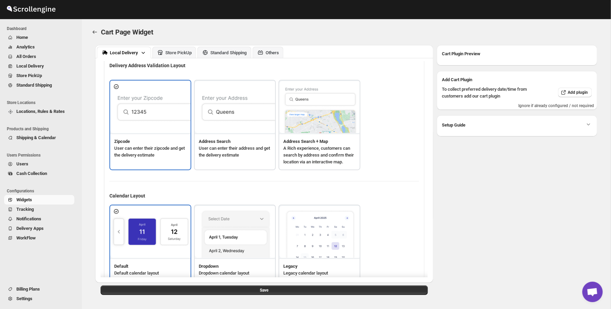
type textarea "Important: Add House/Apartment number at checkout. Above location used for deli…"
type textarea "<span style="color: #FF6B6B; font-weight: bold;"> Sorry, we don't deliver to yo…"
type textarea "Select a date."
type textarea "Select preferred time slot."
type textarea "Below items are not available for Local Delivery"
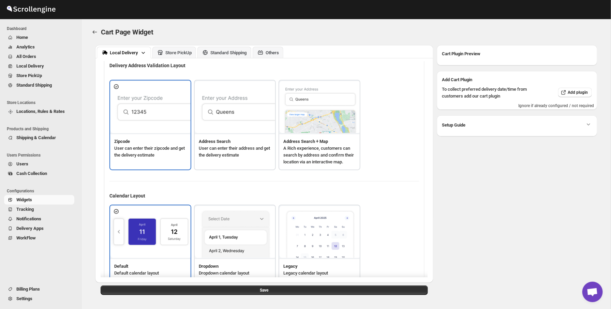
type textarea "Change delivery method or remove these products to continue"
type textarea "Below items are out of stock"
type textarea "Please remove out of stock product from cart to continue."
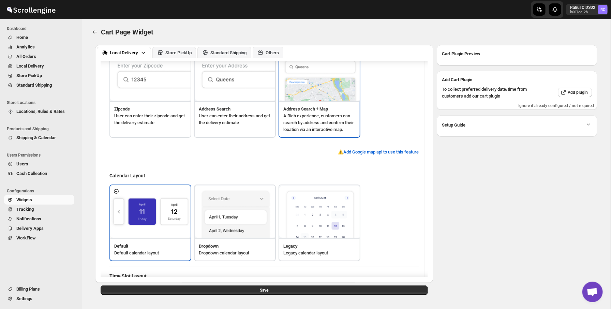
scroll to position [65, 0]
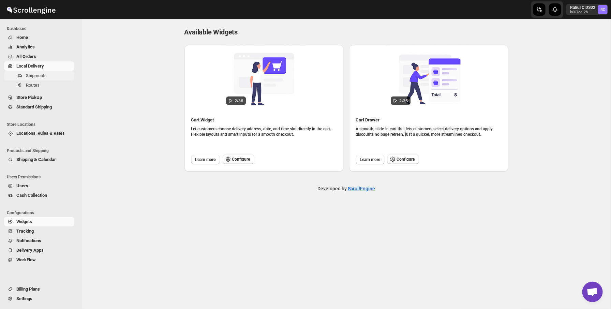
click at [29, 76] on span "Shipments" at bounding box center [36, 75] width 21 height 5
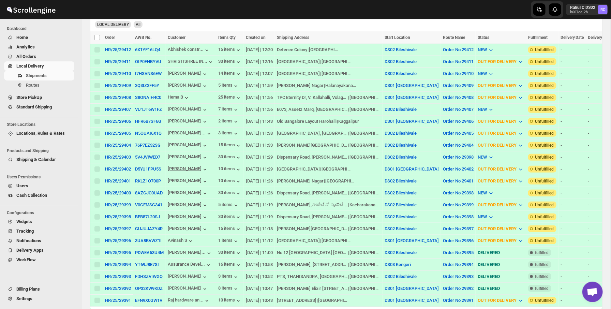
scroll to position [247, 0]
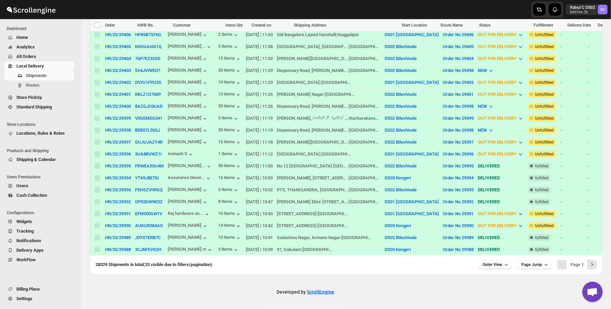
click at [39, 56] on span "All Orders" at bounding box center [44, 56] width 57 height 7
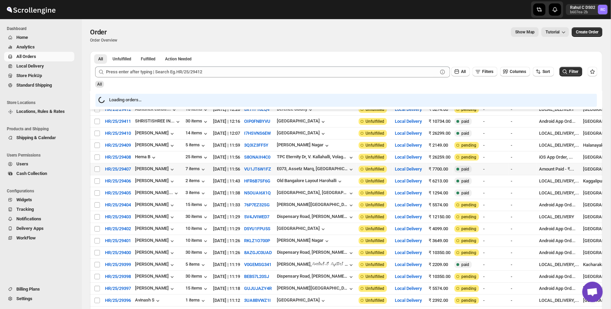
scroll to position [90, 0]
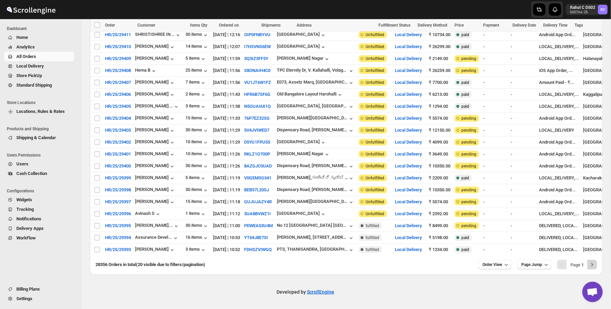
click at [593, 261] on button "Next" at bounding box center [593, 265] width 10 height 10
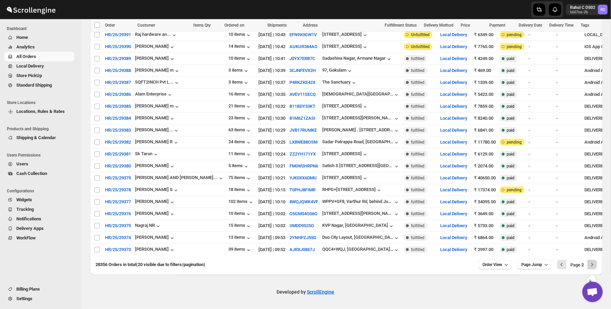
click at [594, 265] on icon "Next" at bounding box center [592, 264] width 7 height 7
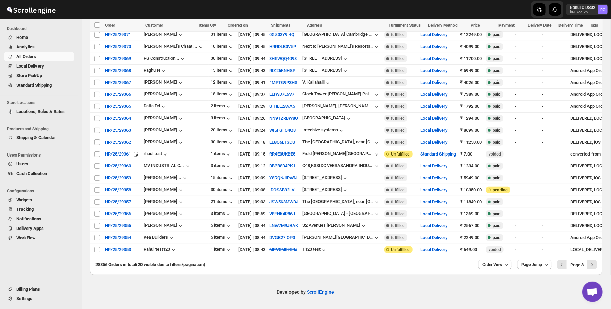
click at [52, 86] on span "Standard Shipping" at bounding box center [33, 85] width 35 height 5
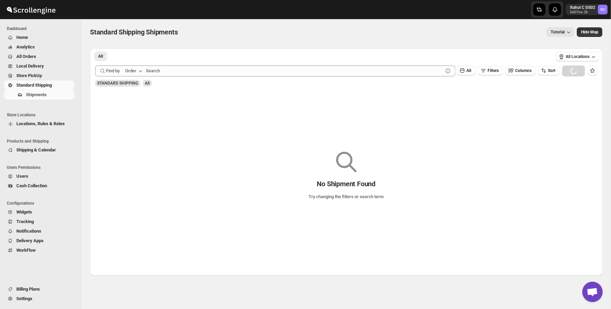
click at [439, 21] on div "Standard Shipping Shipments. This page is ready Standard Shipping Shipments Tut…" at bounding box center [346, 32] width 513 height 26
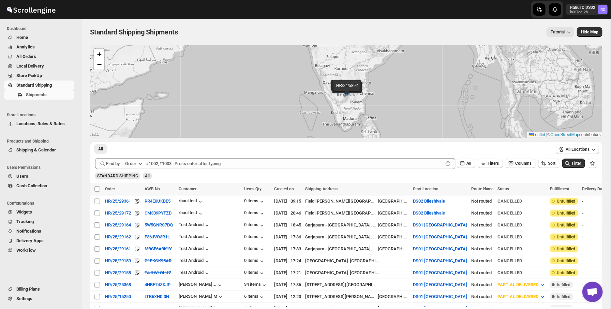
click at [207, 177] on div "STANDARD SHIPPING All" at bounding box center [344, 173] width 505 height 13
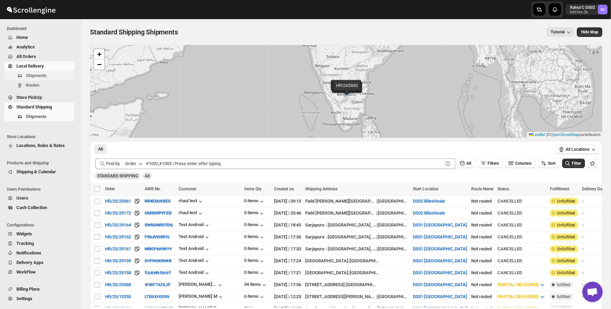
click at [57, 74] on span "Shipments" at bounding box center [49, 75] width 47 height 7
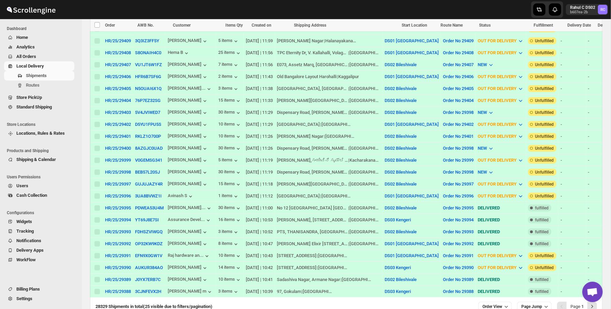
scroll to position [247, 0]
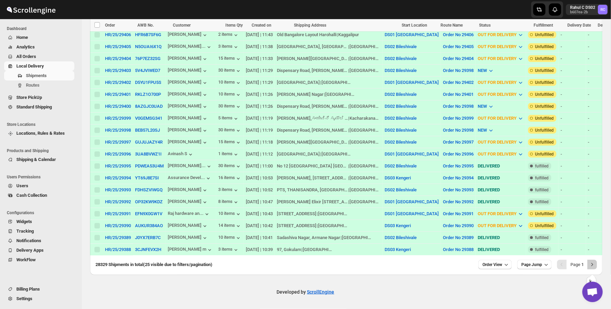
click at [592, 265] on icon "Next" at bounding box center [592, 264] width 7 height 7
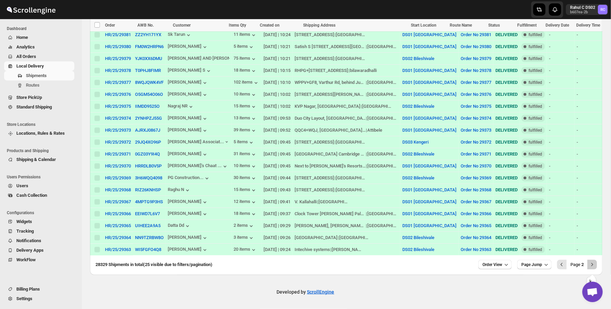
click at [593, 266] on icon "Next" at bounding box center [592, 264] width 7 height 7
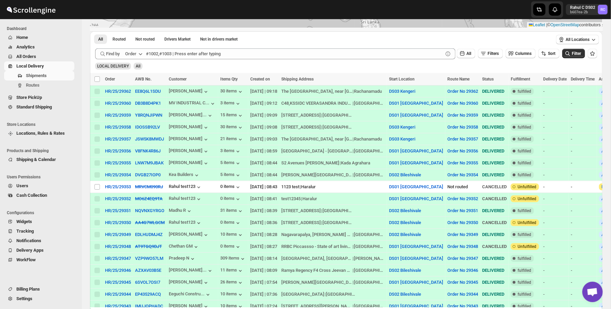
scroll to position [109, 0]
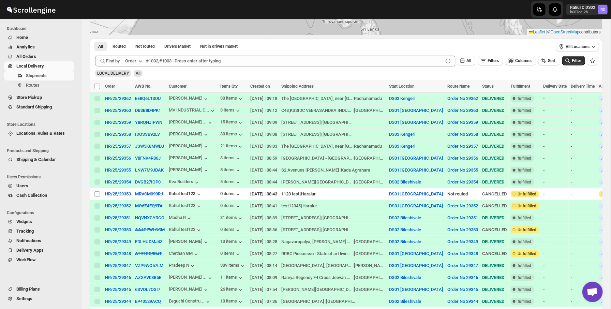
click at [46, 106] on span "Standard Shipping" at bounding box center [33, 106] width 35 height 5
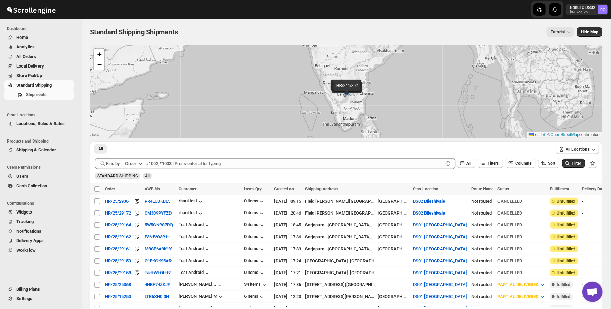
click at [42, 300] on span "Settings" at bounding box center [44, 298] width 57 height 7
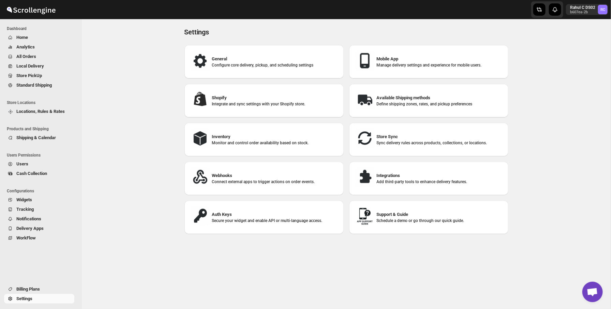
click at [393, 98] on h3 "Available Shipping methods" at bounding box center [440, 98] width 126 height 7
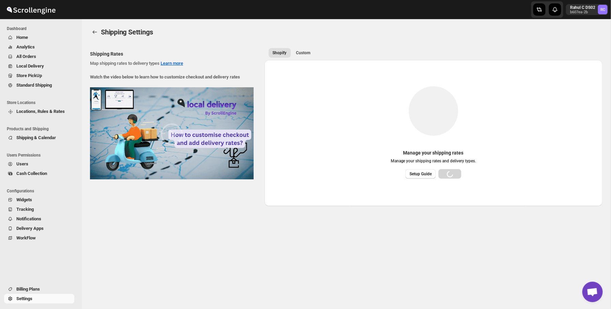
click at [393, 98] on div "Manage your shipping rates Manage your shipping rates and delivery types. Setup…" at bounding box center [433, 125] width 327 height 106
click at [307, 54] on span "Custom" at bounding box center [304, 52] width 14 height 5
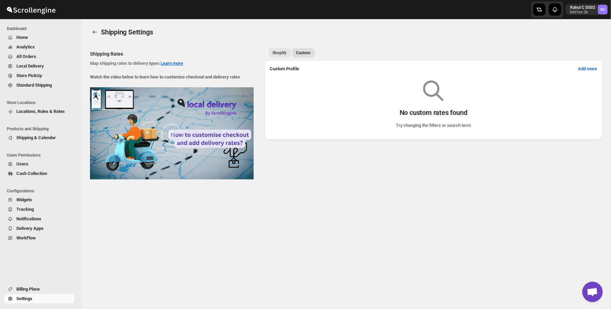
click at [282, 54] on span "Shopify" at bounding box center [280, 52] width 14 height 5
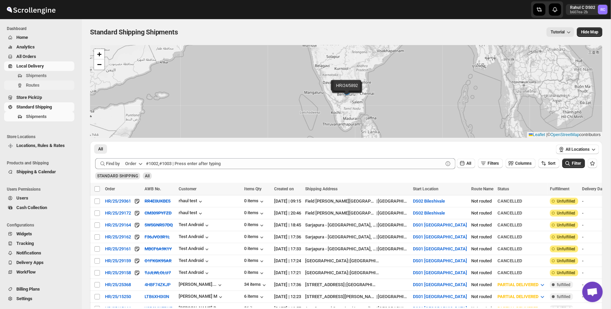
click at [33, 85] on span "Routes" at bounding box center [33, 85] width 14 height 5
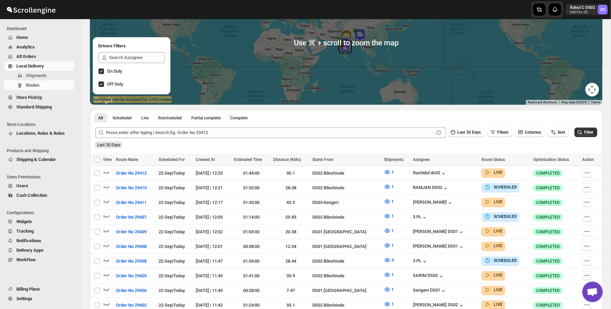
scroll to position [348, 0]
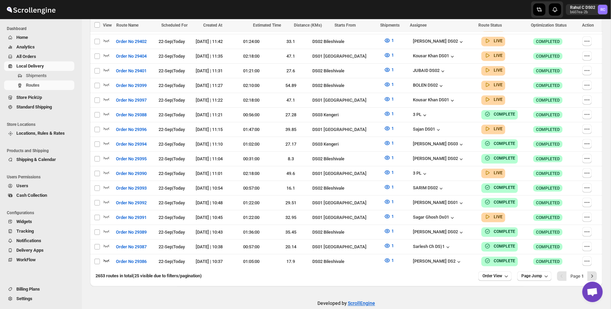
click at [105, 260] on icon "button" at bounding box center [107, 261] width 6 height 3
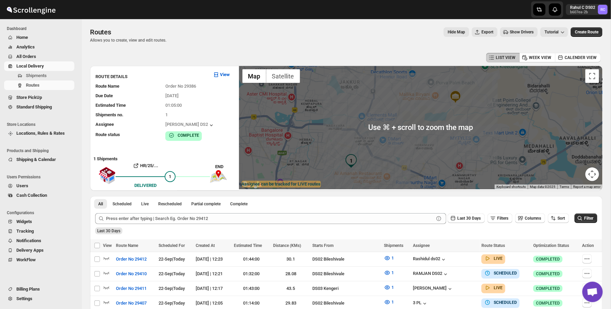
scroll to position [14, 0]
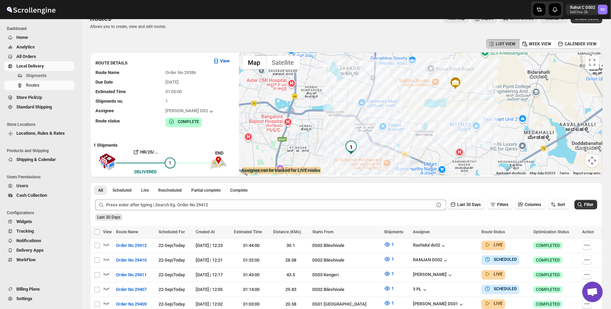
click at [233, 32] on div "Routes. This page is ready Routes Allows you to create, view and edit routes. H…" at bounding box center [346, 21] width 513 height 32
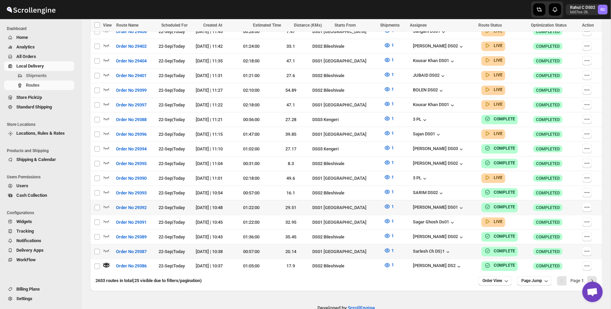
scroll to position [349, 0]
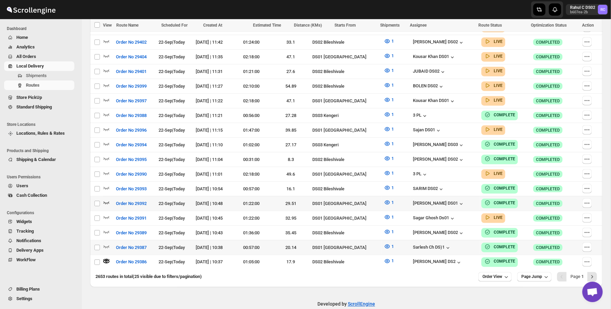
click at [105, 155] on icon "button" at bounding box center [106, 158] width 7 height 7
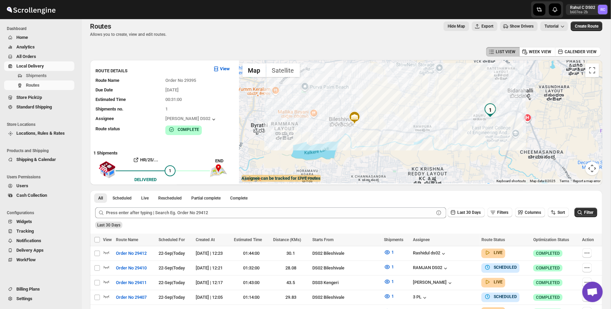
scroll to position [7, 0]
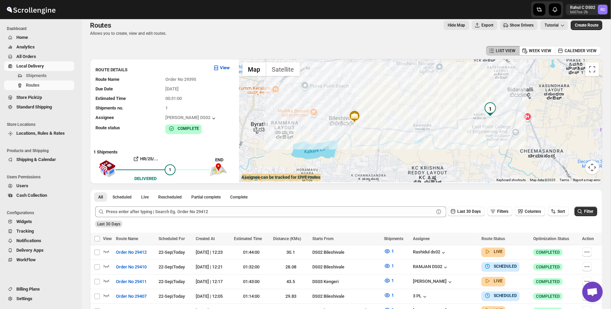
click at [513, 23] on span "Show Drivers" at bounding box center [522, 25] width 24 height 5
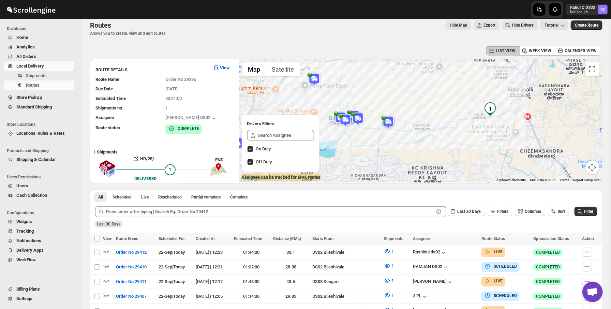
click at [291, 126] on h2 "Drivers Filters" at bounding box center [280, 123] width 67 height 7
click at [288, 132] on input "text" at bounding box center [286, 135] width 56 height 11
click at [318, 82] on img at bounding box center [315, 80] width 14 height 14
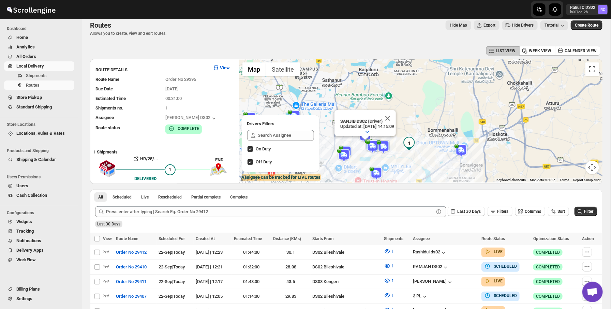
drag, startPoint x: 380, startPoint y: 147, endPoint x: 427, endPoint y: 152, distance: 47.0
click at [427, 152] on div "SANJIB DS02 (Driver) Updated at : 19/09/2025, 14:15:09 Duty mode Enabled Batter…" at bounding box center [421, 121] width 364 height 124
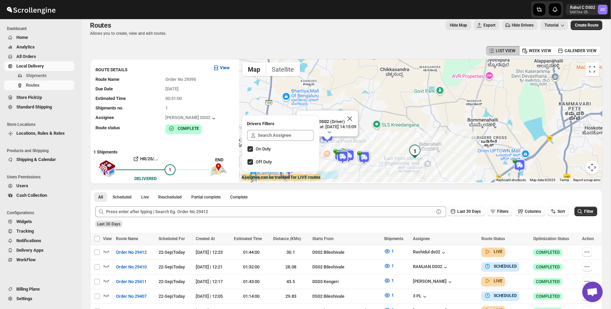
drag, startPoint x: 382, startPoint y: 131, endPoint x: 432, endPoint y: 128, distance: 50.2
click at [432, 128] on div "SANJIB DS02 (Driver) Updated at : 19/09/2025, 14:15:09 Duty mode Enabled Batter…" at bounding box center [421, 121] width 364 height 124
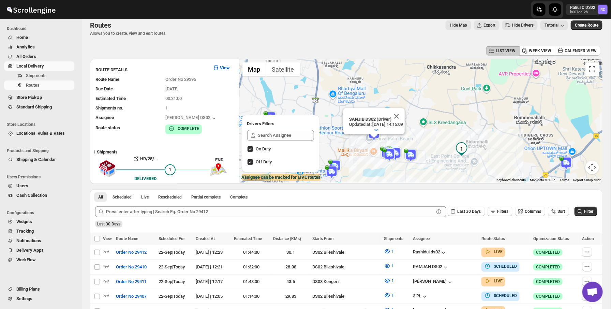
click at [411, 152] on img at bounding box center [411, 156] width 14 height 14
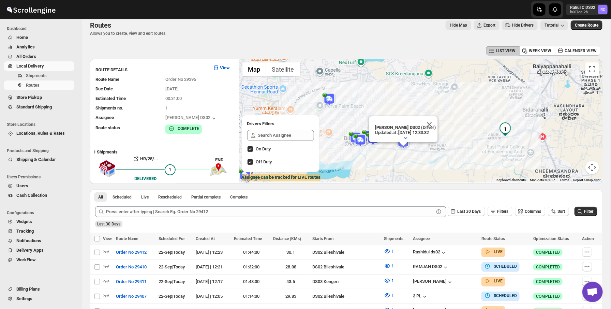
drag, startPoint x: 421, startPoint y: 155, endPoint x: 474, endPoint y: 137, distance: 55.6
click at [474, 137] on div "ELION DAIMAIRI DS02 (Driver) Updated at : 22/09/2025, 12:33:32 Duty mode Enable…" at bounding box center [421, 121] width 364 height 124
click at [429, 30] on div "Routes Allows you to create, view and edit routes. Hide Map Export Hide Drivers…" at bounding box center [346, 28] width 513 height 16
click at [371, 27] on div "Hide Map Export Hide Drivers Tutorial" at bounding box center [370, 25] width 397 height 10
click at [384, 26] on div "Hide Map Export Hide Drivers Tutorial" at bounding box center [370, 25] width 397 height 10
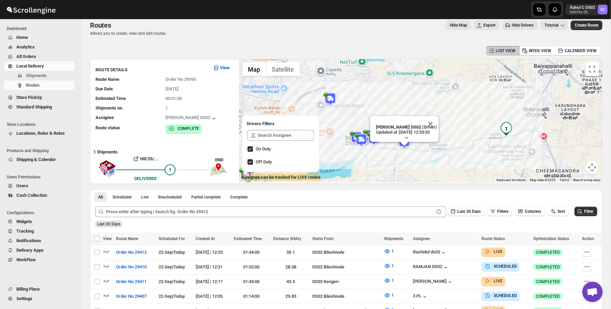
click at [295, 45] on div "LIST VIEW WEEK VIEW CALENDER VIEW" at bounding box center [346, 50] width 513 height 13
click at [243, 48] on div "LIST VIEW WEEK VIEW CALENDER VIEW" at bounding box center [346, 50] width 513 height 13
click at [227, 39] on div "Routes. This page is ready Routes Allows you to create, view and edit routes. H…" at bounding box center [346, 28] width 513 height 32
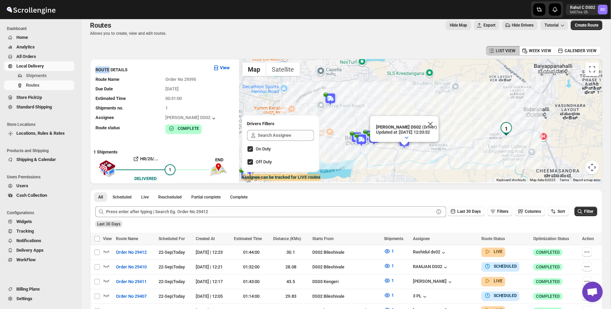
click at [227, 39] on div "Routes. This page is ready Routes Allows you to create, view and edit routes. H…" at bounding box center [346, 28] width 513 height 32
click at [229, 22] on div "Hide Map Export Hide Drivers Tutorial" at bounding box center [370, 25] width 397 height 10
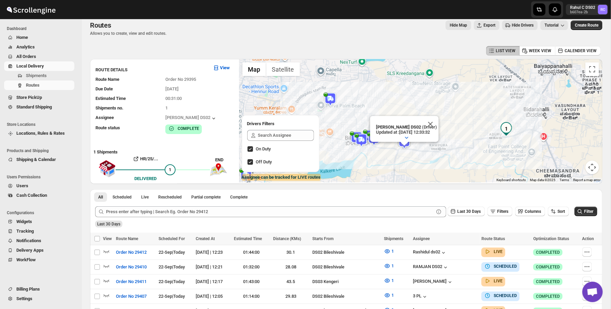
click at [229, 22] on div "Hide Map Export Hide Drivers Tutorial" at bounding box center [370, 25] width 397 height 10
click at [225, 31] on div "Routes Allows you to create, view and edit routes. Hide Map Export Hide Drivers…" at bounding box center [346, 28] width 513 height 16
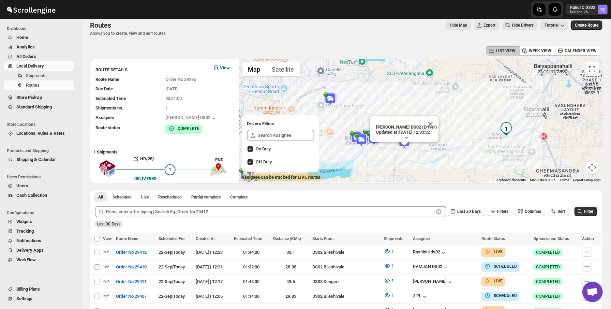
click at [225, 31] on div "Routes Allows you to create, view and edit routes. Hide Map Export Hide Drivers…" at bounding box center [346, 28] width 513 height 16
click at [180, 27] on div "Hide Map Export Hide Drivers Tutorial" at bounding box center [370, 25] width 397 height 10
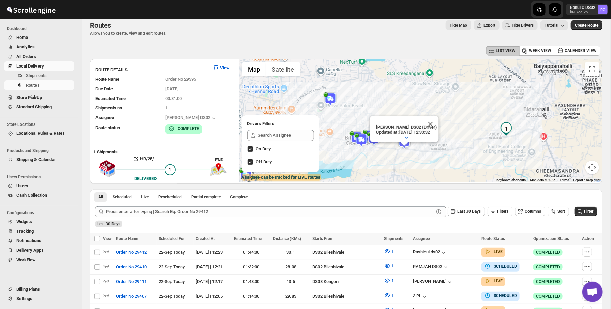
click at [163, 35] on p "Allows you to create, view and edit routes." at bounding box center [128, 33] width 76 height 5
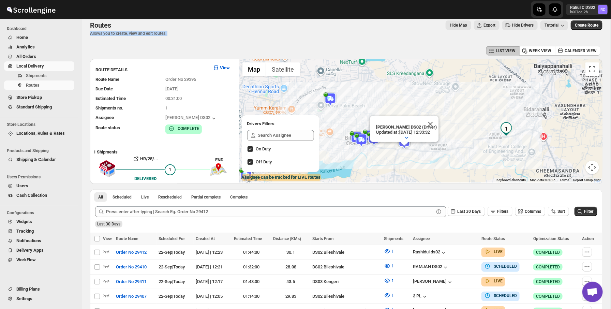
click at [187, 32] on div "Routes Allows you to create, view and edit routes. Hide Map Export Hide Drivers…" at bounding box center [346, 28] width 513 height 16
click at [158, 34] on p "Allows you to create, view and edit routes." at bounding box center [128, 33] width 76 height 5
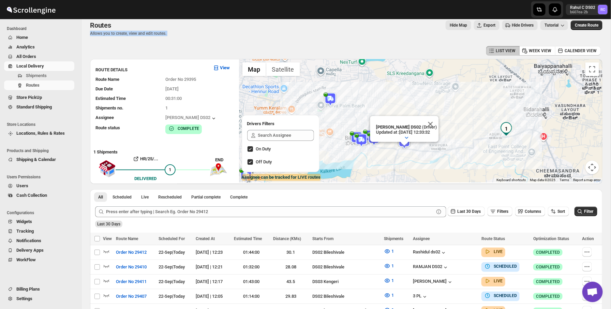
click at [200, 48] on div "LIST VIEW WEEK VIEW CALENDER VIEW" at bounding box center [346, 50] width 513 height 13
click at [178, 35] on div "Routes Allows you to create, view and edit routes. Hide Map Export Hide Drivers…" at bounding box center [346, 28] width 513 height 16
click at [385, 29] on div "Hide Map Export Hide Drivers Tutorial" at bounding box center [370, 25] width 397 height 10
click at [343, 7] on div at bounding box center [306, 9] width 164 height 19
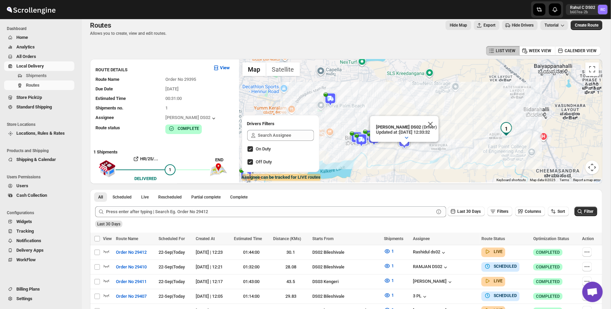
click at [277, 31] on div "Routes Allows you to create, view and edit routes. Hide Map Export Hide Drivers…" at bounding box center [346, 28] width 513 height 16
click at [154, 33] on p "Allows you to create, view and edit routes." at bounding box center [128, 33] width 76 height 5
click at [163, 30] on div "Routes Allows you to create, view and edit routes." at bounding box center [128, 28] width 76 height 16
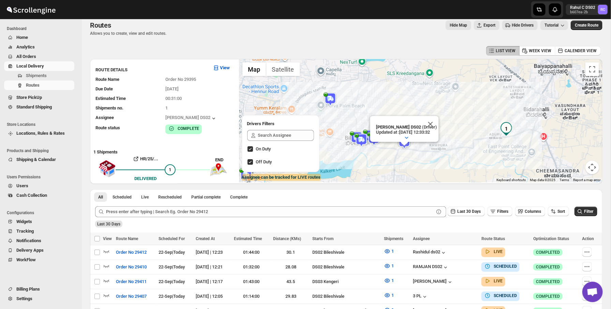
click at [163, 30] on div "Routes Allows you to create, view and edit routes." at bounding box center [128, 28] width 76 height 16
click at [161, 20] on div "Routes" at bounding box center [128, 25] width 76 height 10
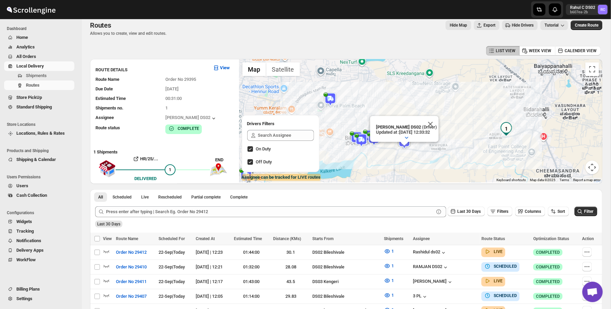
click at [271, 47] on div "LIST VIEW WEEK VIEW CALENDER VIEW" at bounding box center [346, 50] width 513 height 13
click at [226, 34] on div "Routes Allows you to create, view and edit routes. Hide Map Export Hide Drivers…" at bounding box center [346, 28] width 513 height 16
click at [204, 27] on div "Hide Map Export Hide Drivers Tutorial" at bounding box center [370, 25] width 397 height 10
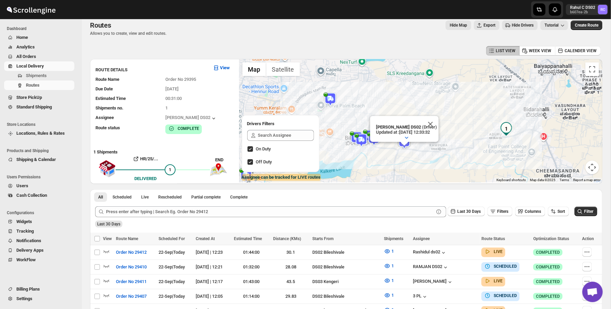
click at [204, 27] on div "Hide Map Export Hide Drivers Tutorial" at bounding box center [370, 25] width 397 height 10
click at [187, 25] on div "Hide Map Export Hide Drivers Tutorial" at bounding box center [370, 25] width 397 height 10
click at [365, 137] on img at bounding box center [362, 140] width 14 height 14
click at [334, 12] on div at bounding box center [306, 9] width 164 height 19
click at [392, 121] on button "Close" at bounding box center [384, 122] width 16 height 16
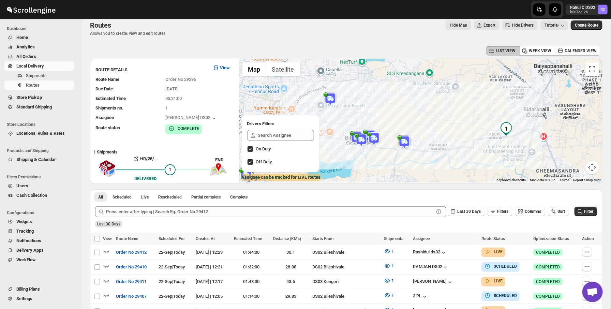
click at [360, 6] on div at bounding box center [306, 9] width 164 height 19
click at [373, 137] on img at bounding box center [374, 139] width 14 height 14
click at [404, 124] on button "Close" at bounding box center [397, 121] width 16 height 16
click at [378, 140] on img at bounding box center [374, 139] width 14 height 14
click at [386, 125] on p "SARIM DS02 (Driver)" at bounding box center [376, 123] width 54 height 5
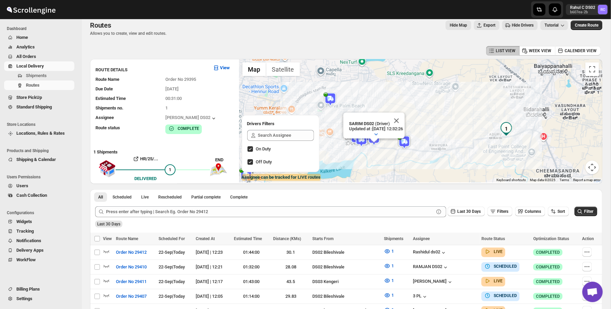
click at [386, 126] on p "Updated at : 22/09/2025, 12:32:26" at bounding box center [376, 128] width 54 height 5
click at [386, 125] on p "SARIM DS02 (Driver)" at bounding box center [376, 123] width 57 height 5
click at [375, 90] on icon "button" at bounding box center [376, 88] width 7 height 7
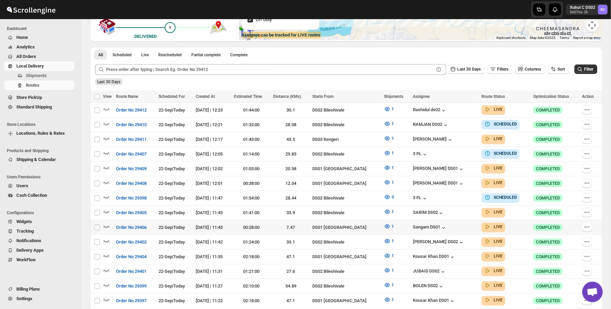
scroll to position [166, 0]
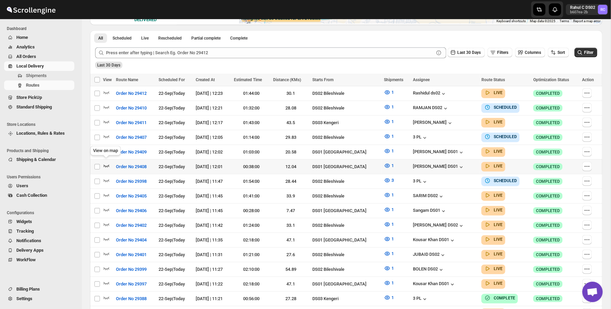
click at [105, 165] on icon "button" at bounding box center [107, 166] width 6 height 3
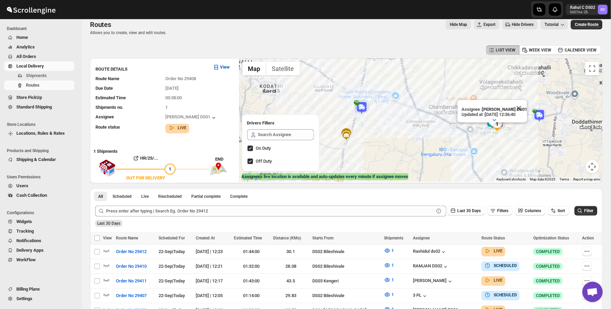
scroll to position [0, 0]
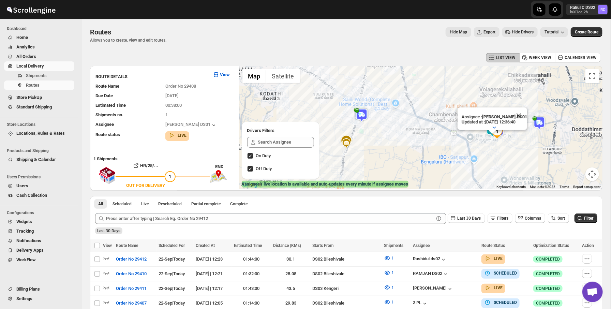
click at [361, 115] on img at bounding box center [362, 116] width 14 height 14
click at [421, 128] on div "SARIM DS02 (Driver) Updated at : 22/09/2025, 12:32:26 Duty mode Enabled Battery…" at bounding box center [603, 128] width 364 height 0
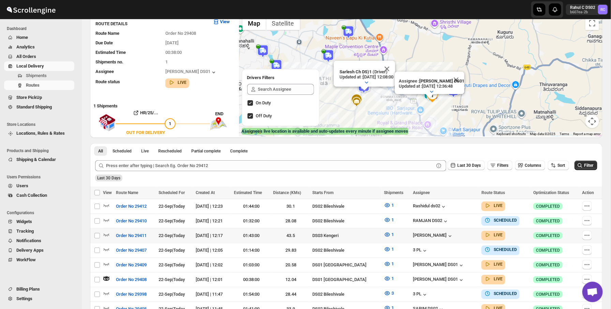
scroll to position [63, 0]
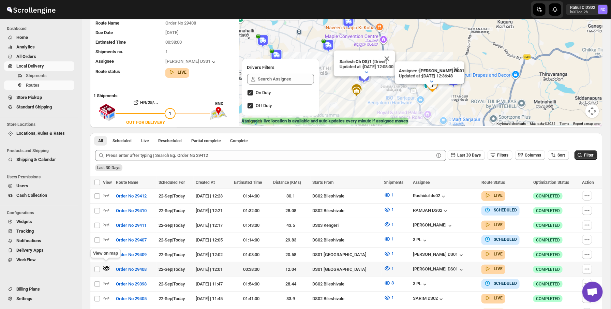
click at [103, 265] on icon "button" at bounding box center [106, 268] width 7 height 7
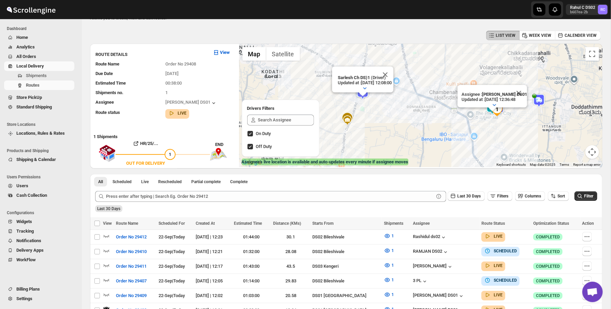
scroll to position [2, 0]
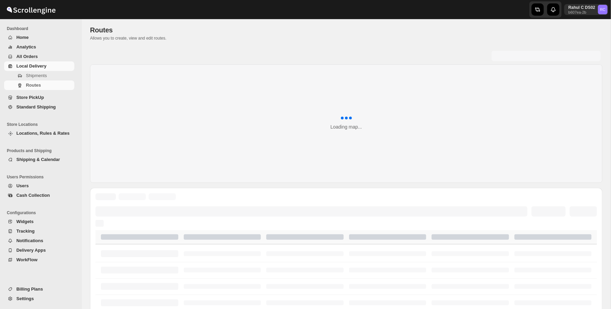
scroll to position [2, 0]
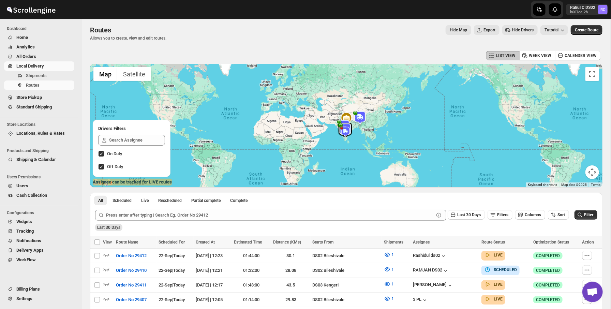
click at [515, 33] on button "Hide Drivers" at bounding box center [520, 30] width 35 height 10
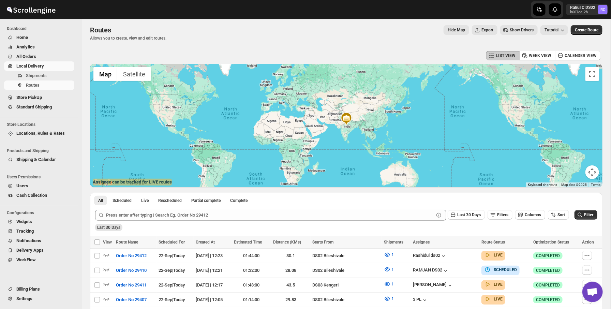
click at [516, 31] on span "Show Drivers" at bounding box center [522, 29] width 24 height 5
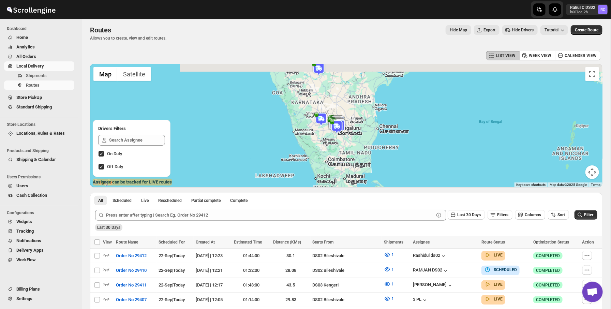
drag, startPoint x: 335, startPoint y: 89, endPoint x: 343, endPoint y: 138, distance: 49.1
click at [343, 138] on div at bounding box center [346, 126] width 513 height 124
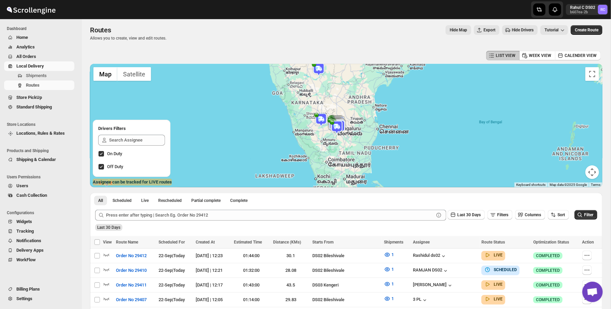
click at [339, 126] on img at bounding box center [337, 127] width 14 height 14
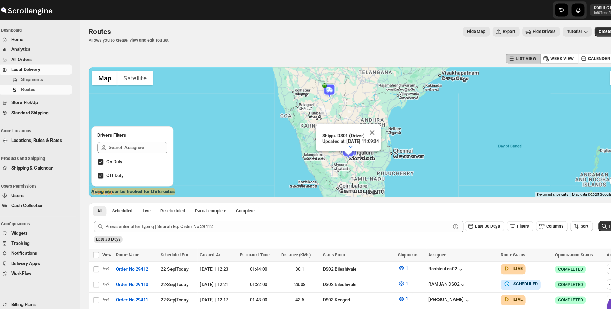
drag, startPoint x: 363, startPoint y: 154, endPoint x: 363, endPoint y: 180, distance: 26.3
click at [363, 180] on div "Shippu DS01 (Driver) Updated at : [DATE] 11:09:34 Duty mode Enabled Battery per…" at bounding box center [346, 126] width 513 height 124
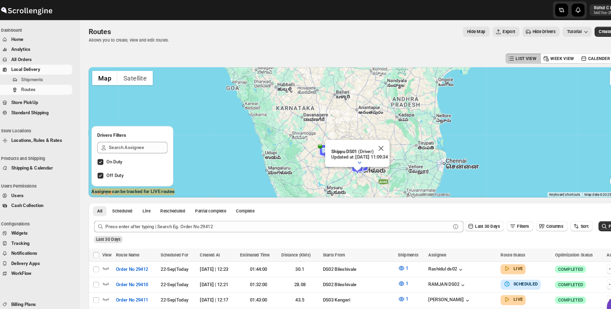
drag, startPoint x: 344, startPoint y: 131, endPoint x: 302, endPoint y: 60, distance: 82.6
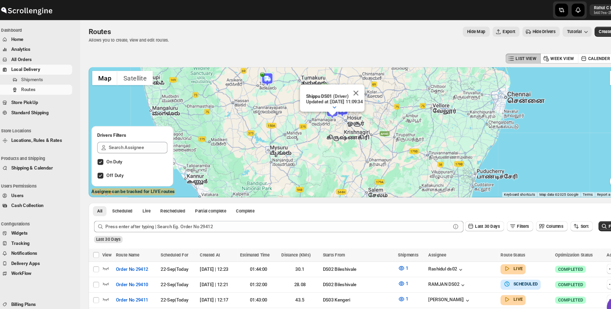
drag, startPoint x: 332, startPoint y: 110, endPoint x: 327, endPoint y: 162, distance: 52.8
click at [327, 162] on div "Shippu DS01 (Driver) Updated at : [DATE] 11:09:34 Duty mode Enabled Battery per…" at bounding box center [346, 126] width 513 height 124
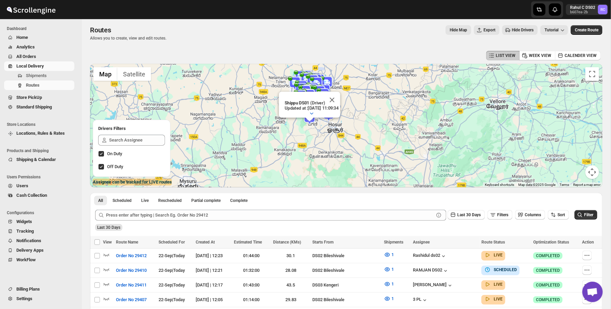
click at [313, 86] on img at bounding box center [320, 92] width 14 height 14
